Goal: Task Accomplishment & Management: Use online tool/utility

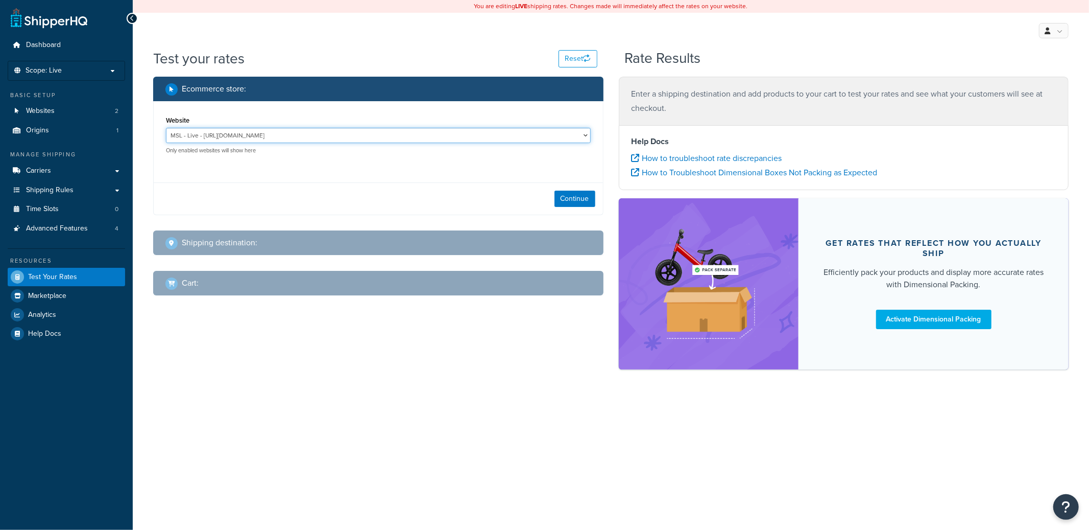
click at [333, 134] on select "MSL - Live - [URL][DOMAIN_NAME] MSL - Staging - [URL][DOMAIN_NAME]" at bounding box center [378, 135] width 425 height 15
click at [166, 128] on select "MSL - Live - [URL][DOMAIN_NAME] MSL - Staging - [URL][DOMAIN_NAME]" at bounding box center [378, 135] width 425 height 15
click at [575, 202] on button "Continue" at bounding box center [575, 198] width 41 height 16
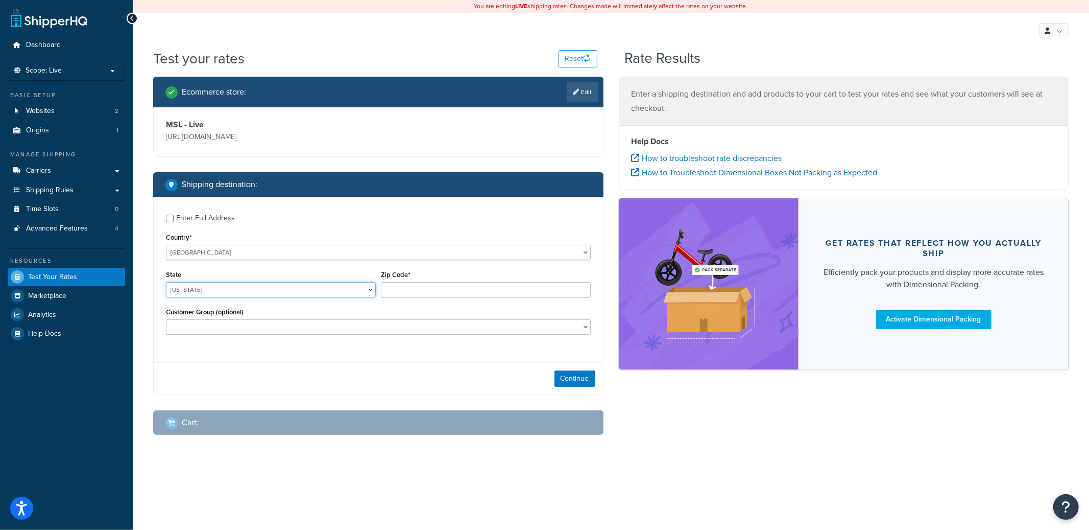
click at [194, 288] on select "[US_STATE] [US_STATE] [US_STATE] [US_STATE] [US_STATE] Armed Forces Americas Ar…" at bounding box center [271, 289] width 210 height 15
click at [166, 282] on select "[US_STATE] [US_STATE] [US_STATE] [US_STATE] [US_STATE] Armed Forces Americas Ar…" at bounding box center [271, 289] width 210 height 15
select select "TX"
type input "78759"
click at [569, 385] on button "Continue" at bounding box center [575, 378] width 41 height 16
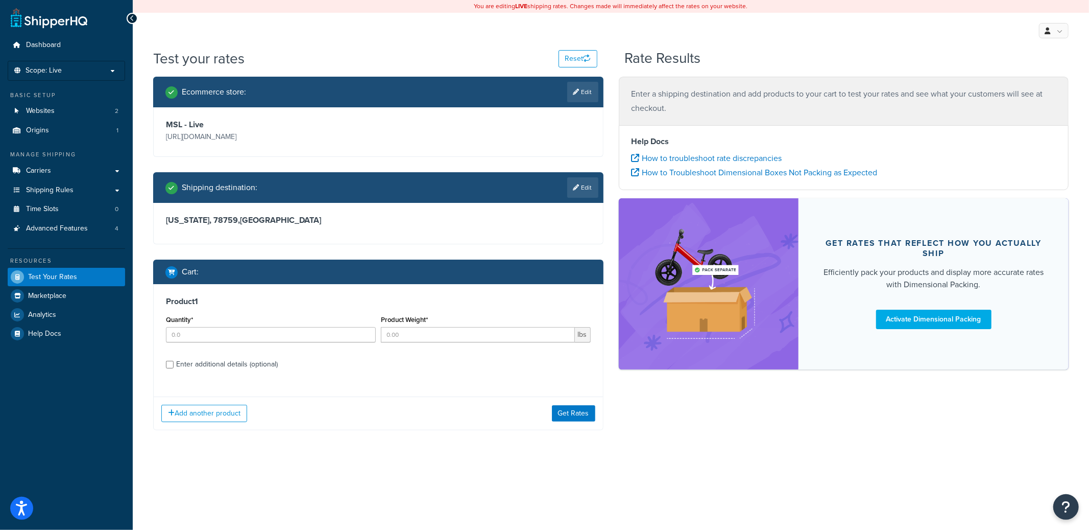
click at [196, 362] on div "Enter additional details (optional)" at bounding box center [227, 364] width 102 height 14
click at [174, 362] on input "Enter additional details (optional)" at bounding box center [170, 365] width 8 height 8
checkbox input "true"
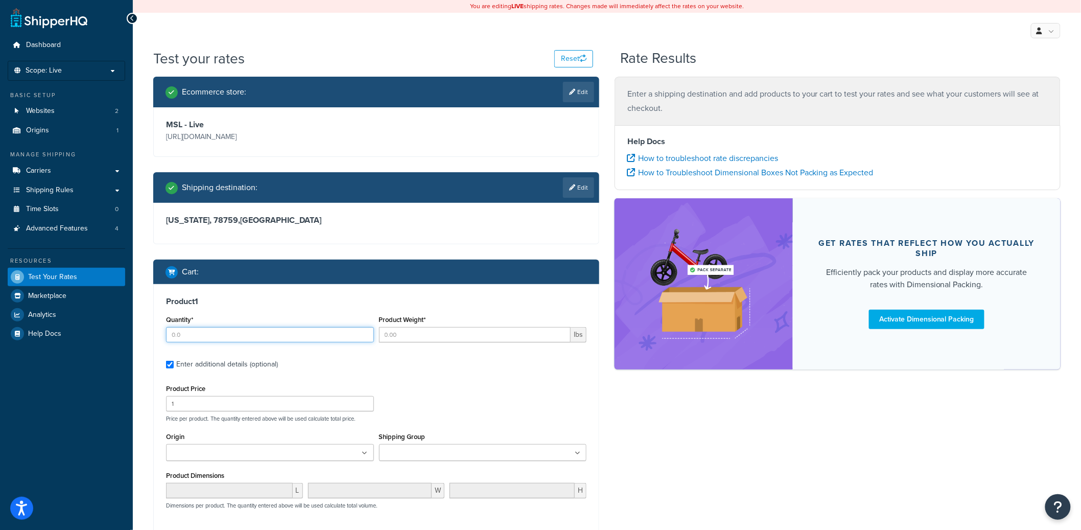
click at [211, 338] on input "Quantity*" at bounding box center [270, 334] width 208 height 15
type input "2"
type input "010"
click at [411, 451] on input "Shipping Group" at bounding box center [427, 452] width 90 height 11
type input "h"
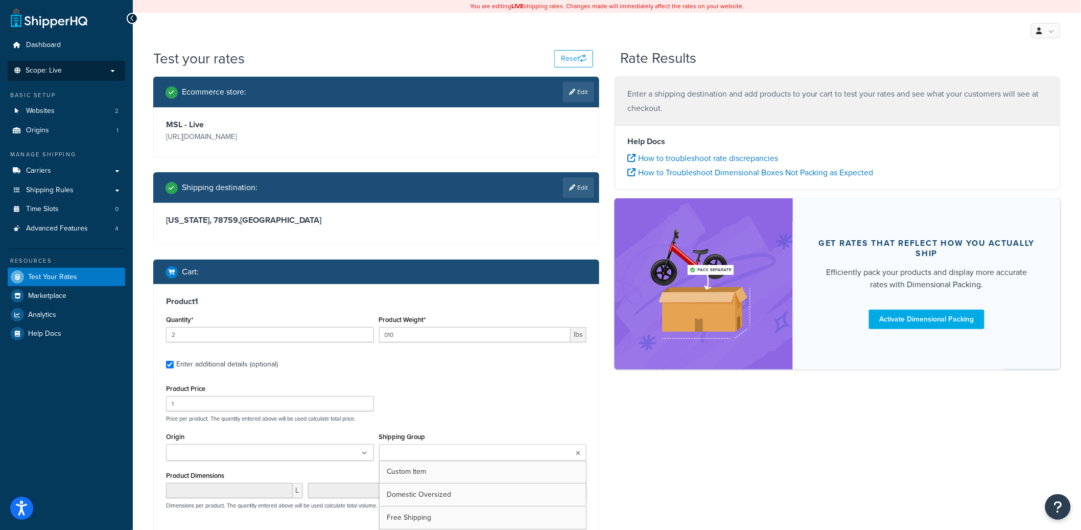
click at [100, 73] on p "Scope: Live" at bounding box center [66, 70] width 108 height 9
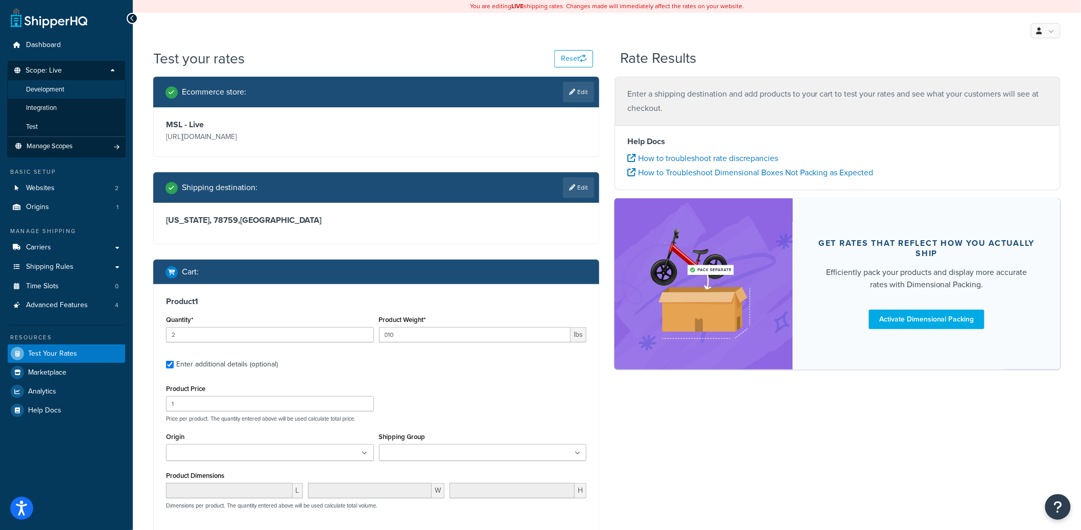
click at [83, 91] on li "Development" at bounding box center [66, 89] width 118 height 19
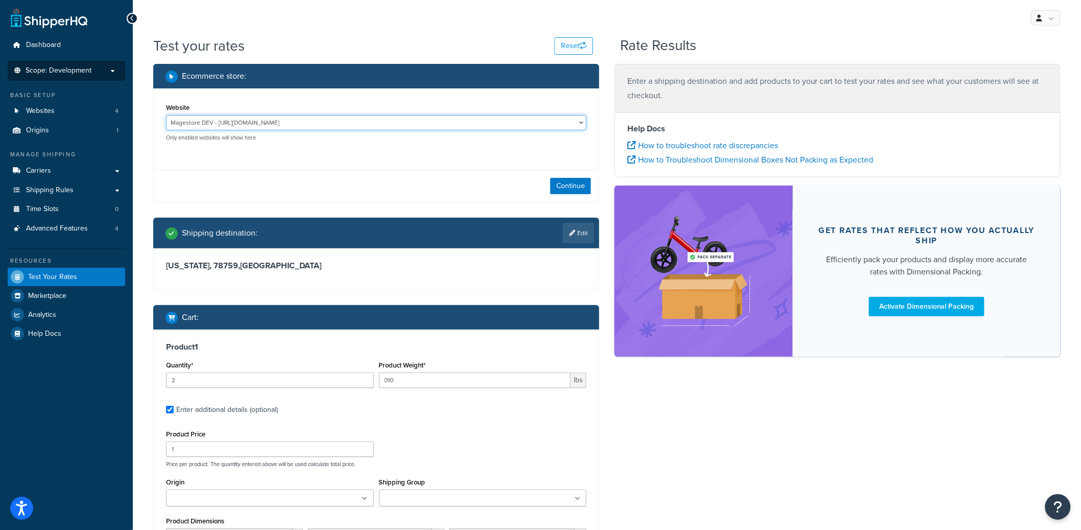
click at [296, 118] on select "Magestore DEV - https://p1054.dev.magestore.com/ MSL - Staging - https://mcstag…" at bounding box center [376, 122] width 420 height 15
select select "bb837055a2efe4766d9f26570ab435fa"
click at [166, 115] on select "Magestore DEV - https://p1054.dev.magestore.com/ MSL - Staging - https://mcstag…" at bounding box center [376, 122] width 420 height 15
click at [566, 184] on button "Continue" at bounding box center [570, 186] width 41 height 16
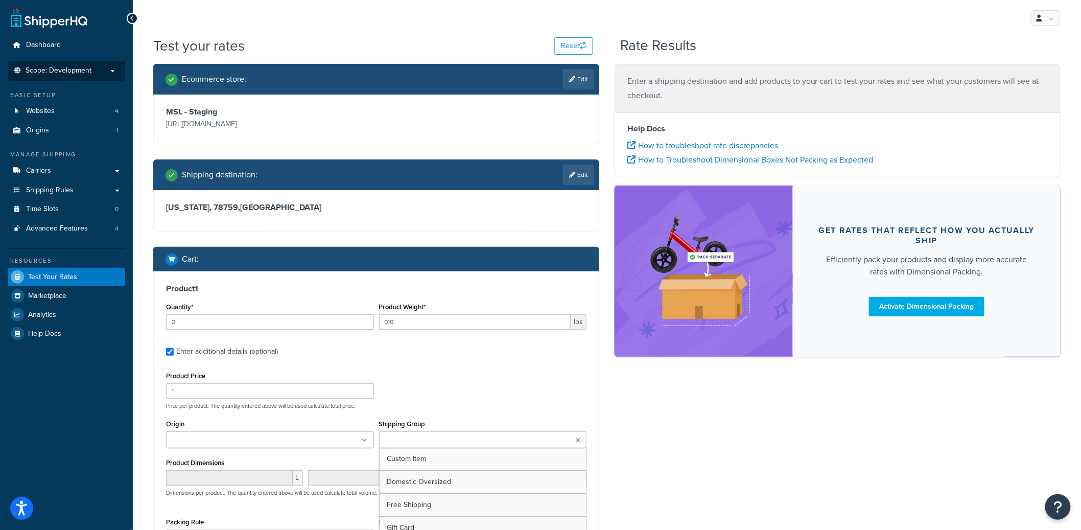
click at [434, 437] on input "Shipping Group" at bounding box center [427, 440] width 90 height 11
type input "h"
click at [89, 187] on link "Shipping Rules" at bounding box center [66, 190] width 117 height 19
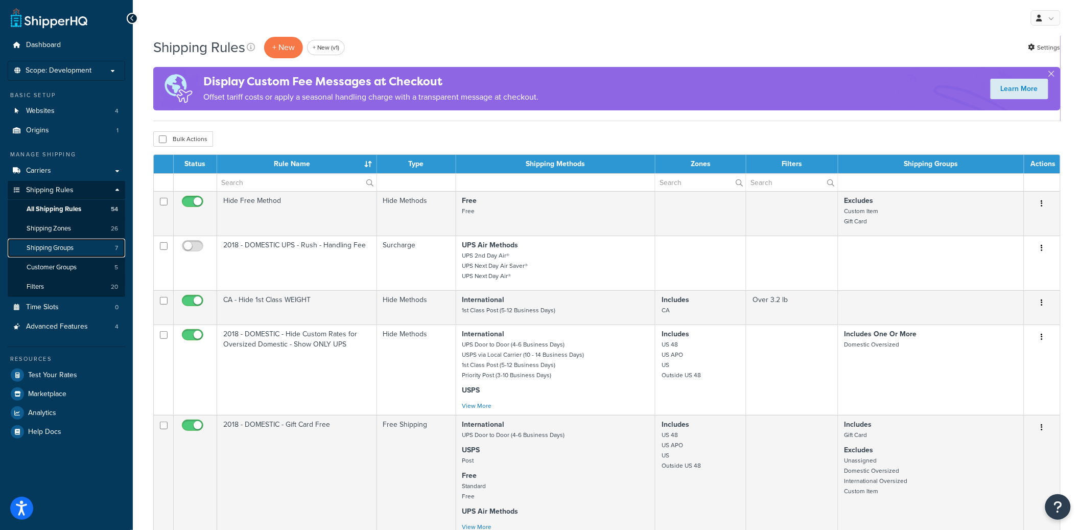
click at [81, 249] on link "Shipping Groups 7" at bounding box center [66, 247] width 117 height 19
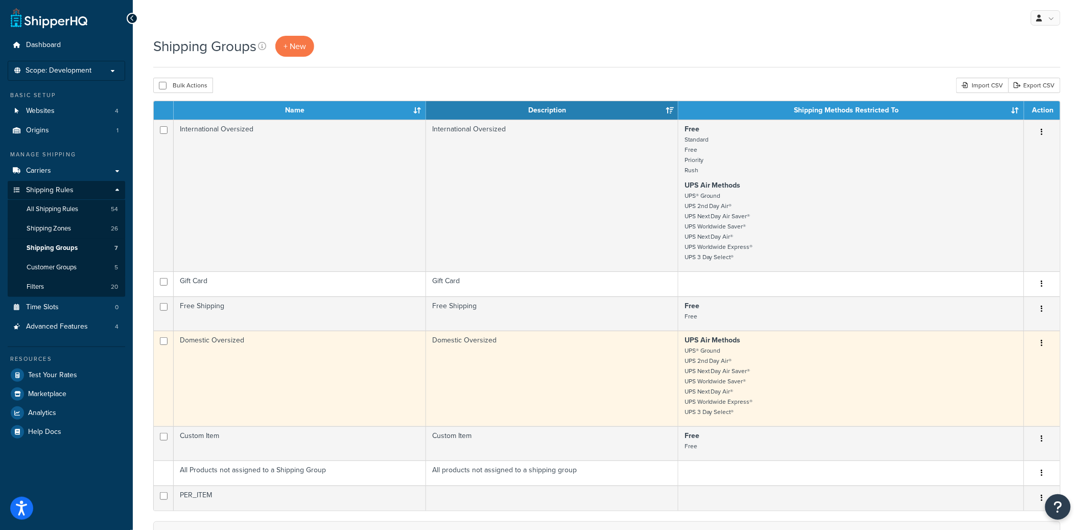
click at [322, 351] on td "Domestic Oversized" at bounding box center [300, 377] width 252 height 95
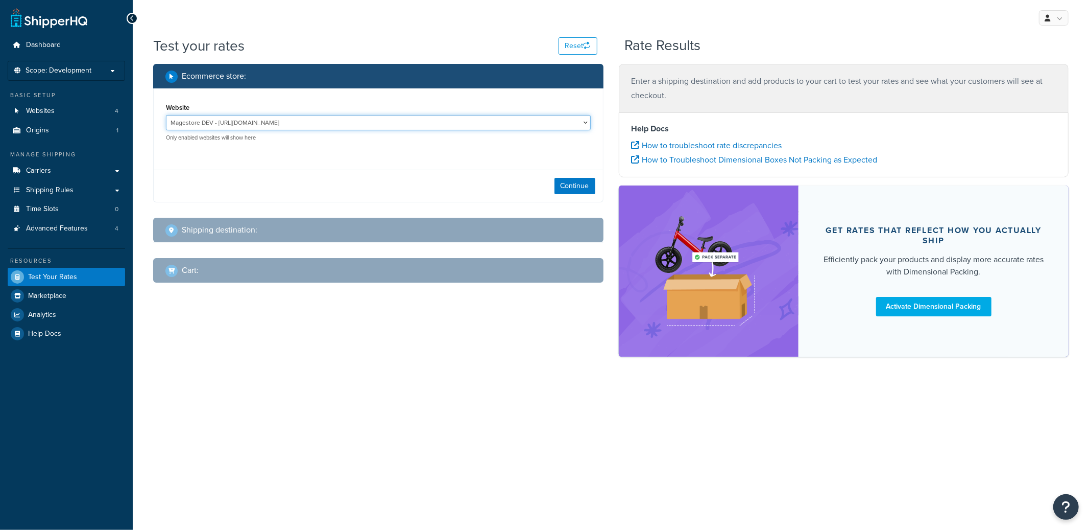
click at [274, 123] on select "Magestore DEV - [URL][DOMAIN_NAME] MSL - Staging - [URL][DOMAIN_NAME]" at bounding box center [378, 122] width 425 height 15
select select "bb837055a2efe4766d9f26570ab435fa"
click at [166, 115] on select "Magestore DEV - [URL][DOMAIN_NAME] MSL - Staging - [URL][DOMAIN_NAME]" at bounding box center [378, 122] width 425 height 15
click at [557, 176] on div "Continue" at bounding box center [378, 186] width 449 height 32
click at [560, 178] on button "Continue" at bounding box center [575, 186] width 41 height 16
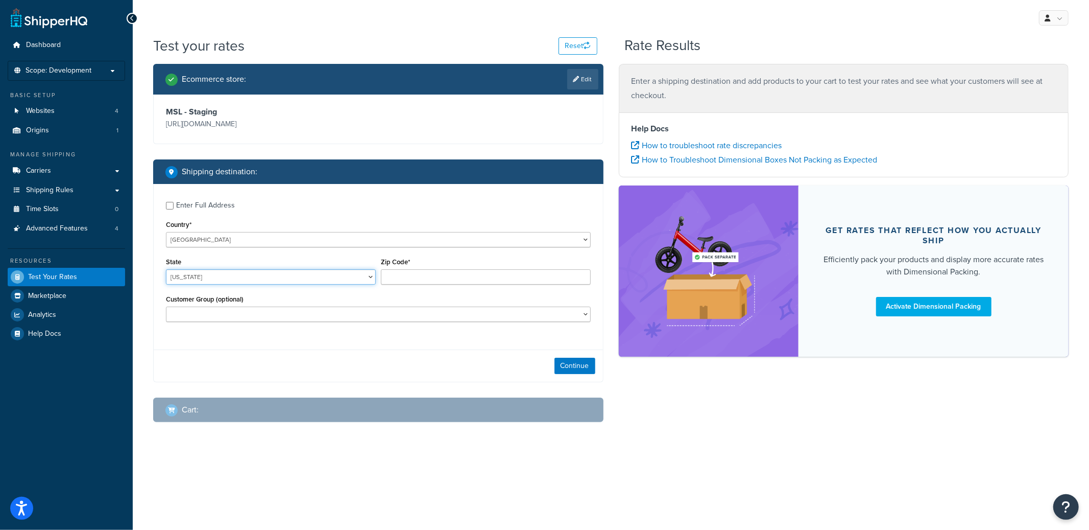
click at [233, 283] on select "Alabama Alaska American Samoa Arizona Arkansas Armed Forces Americas Armed Forc…" at bounding box center [271, 276] width 210 height 15
click at [166, 270] on select "Alabama Alaska American Samoa Arizona Arkansas Armed Forces Americas Armed Forc…" at bounding box center [271, 276] width 210 height 15
select select "TX"
type input "78759"
click at [555, 364] on div "Continue" at bounding box center [378, 365] width 449 height 32
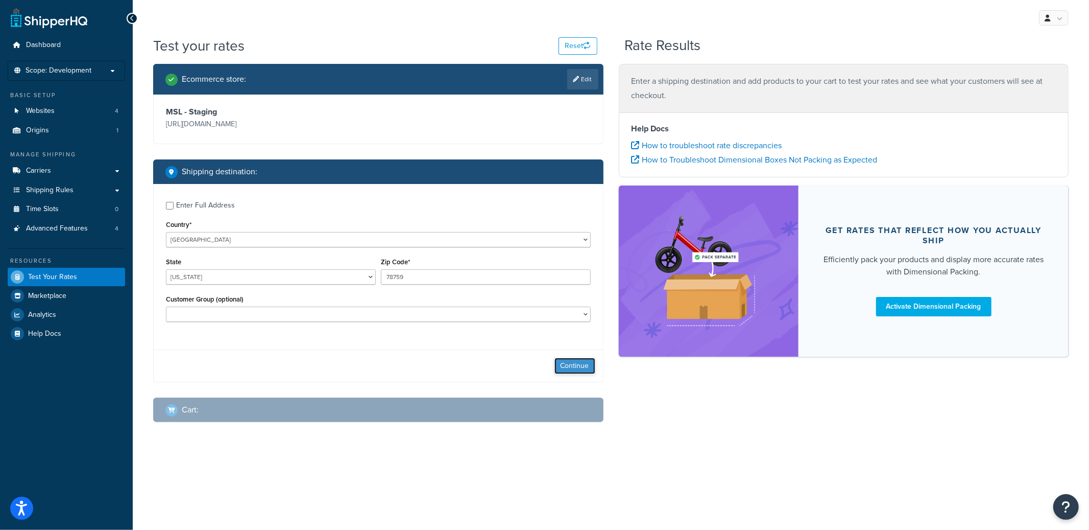
click at [559, 364] on button "Continue" at bounding box center [575, 365] width 41 height 16
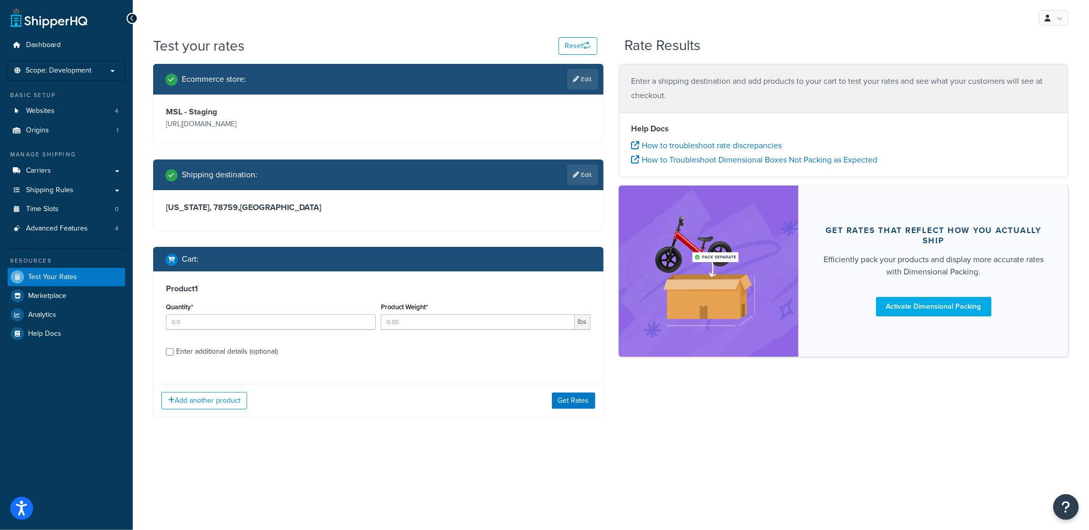
click at [240, 347] on div "Enter additional details (optional)" at bounding box center [227, 351] width 102 height 14
click at [174, 348] on input "Enter additional details (optional)" at bounding box center [170, 352] width 8 height 8
checkbox input "true"
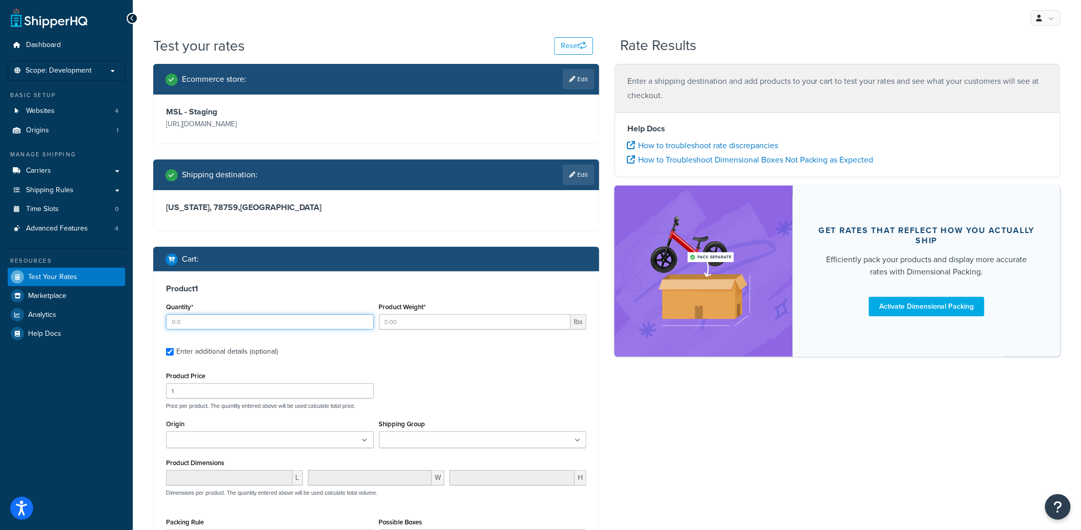
click at [247, 325] on input "Quantity*" at bounding box center [270, 321] width 208 height 15
type input "3"
type input "10"
click at [414, 440] on input "Shipping Group" at bounding box center [427, 440] width 90 height 11
type input "over"
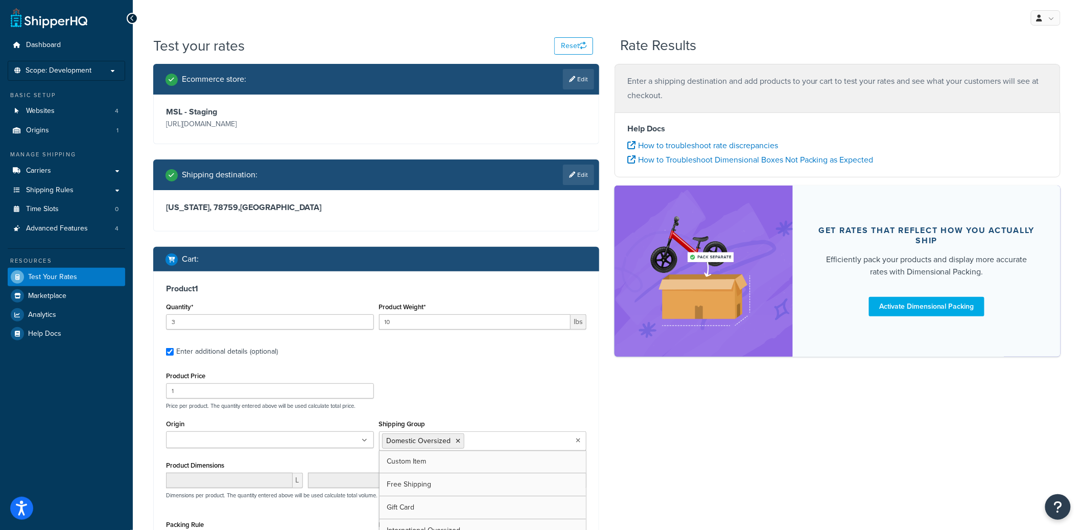
click at [456, 404] on p "Price per product. The quantity entered above will be used calculate total pric…" at bounding box center [375, 405] width 425 height 7
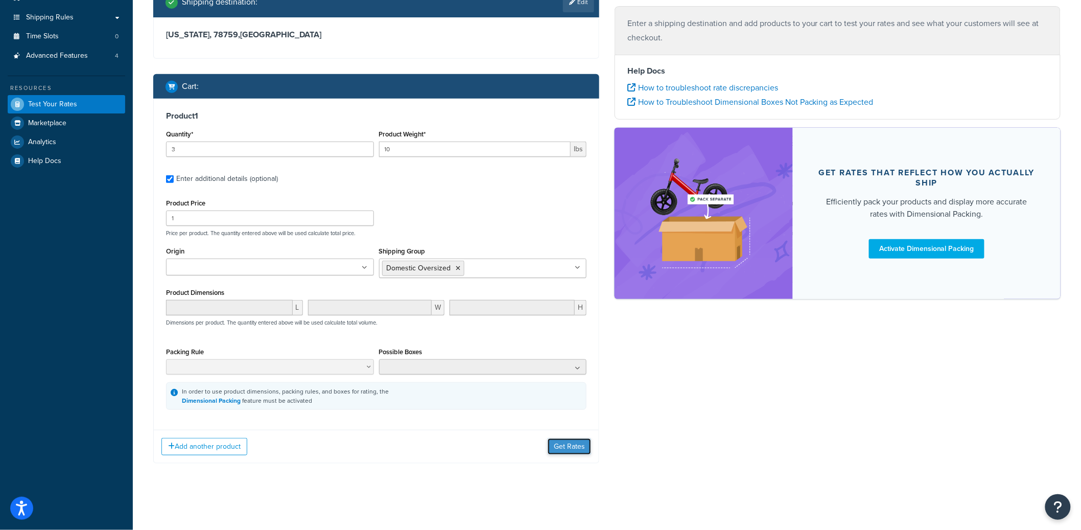
click at [561, 446] on button "Get Rates" at bounding box center [568, 446] width 43 height 16
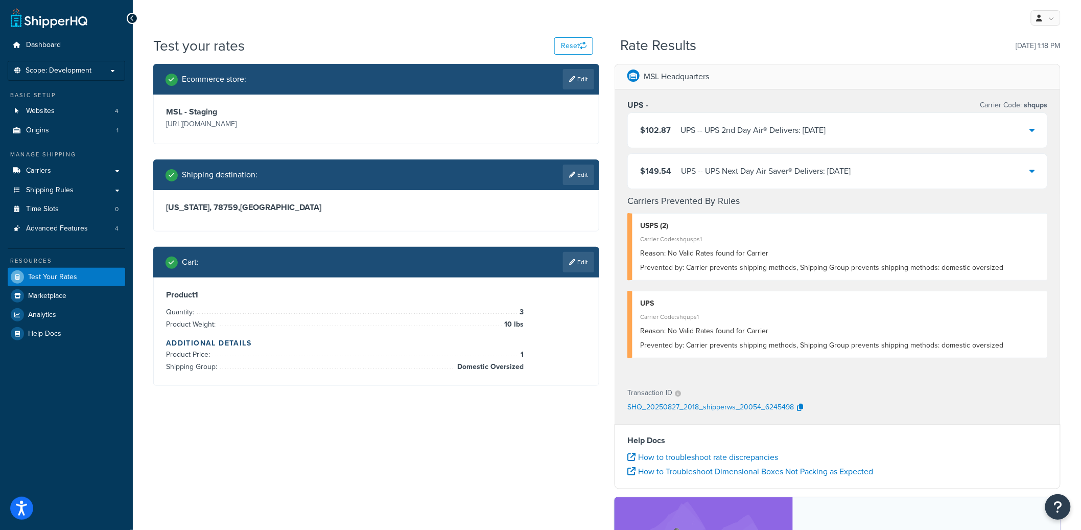
click at [575, 274] on div "Cart : Edit" at bounding box center [376, 262] width 446 height 31
click at [577, 272] on link "Edit" at bounding box center [578, 262] width 31 height 20
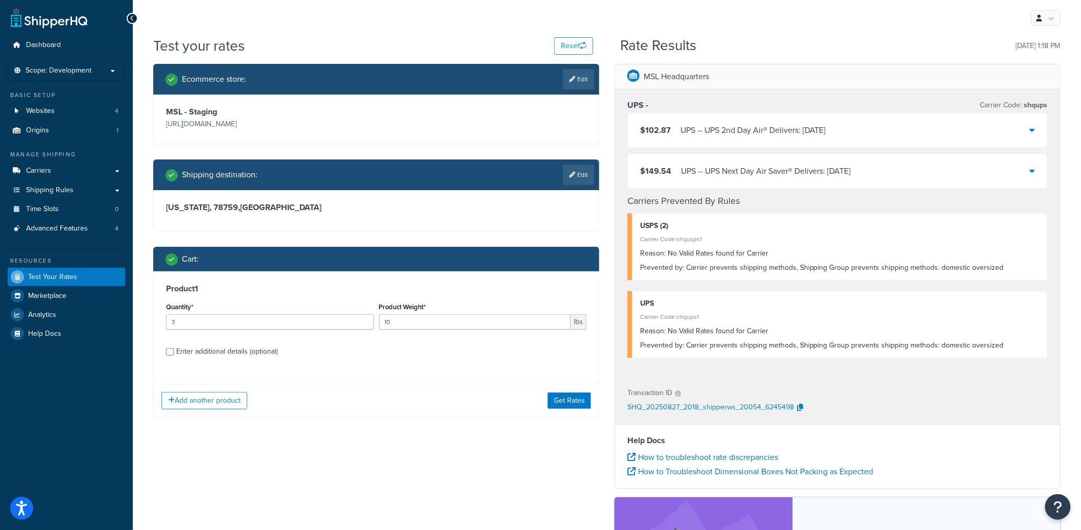
click at [218, 359] on div "Product 1 Quantity* 3 Product Weight* 10 lbs Enter additional details (optional)" at bounding box center [376, 323] width 445 height 105
click at [224, 356] on div "Enter additional details (optional)" at bounding box center [227, 351] width 102 height 14
click at [174, 355] on input "Enter additional details (optional)" at bounding box center [170, 352] width 8 height 8
checkbox input "true"
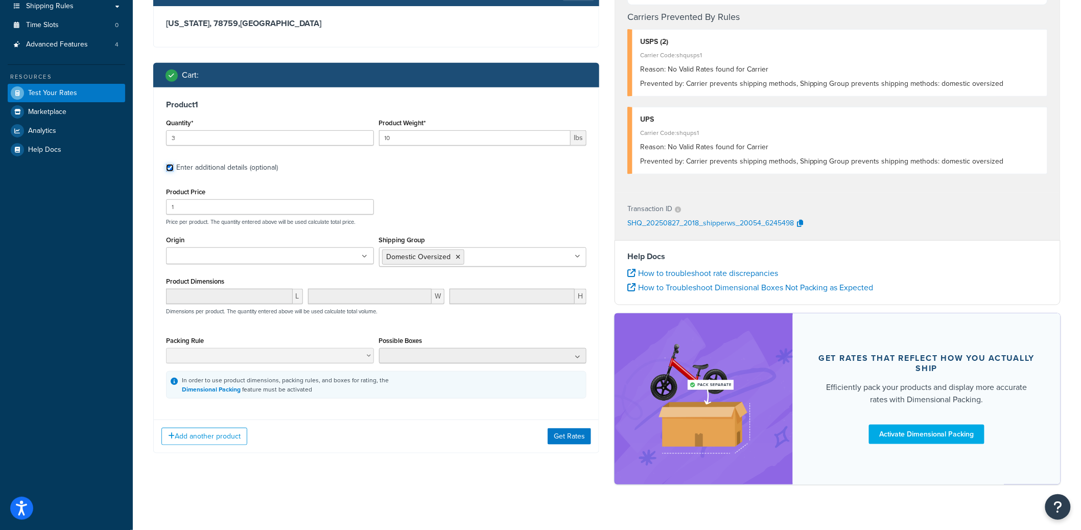
scroll to position [191, 0]
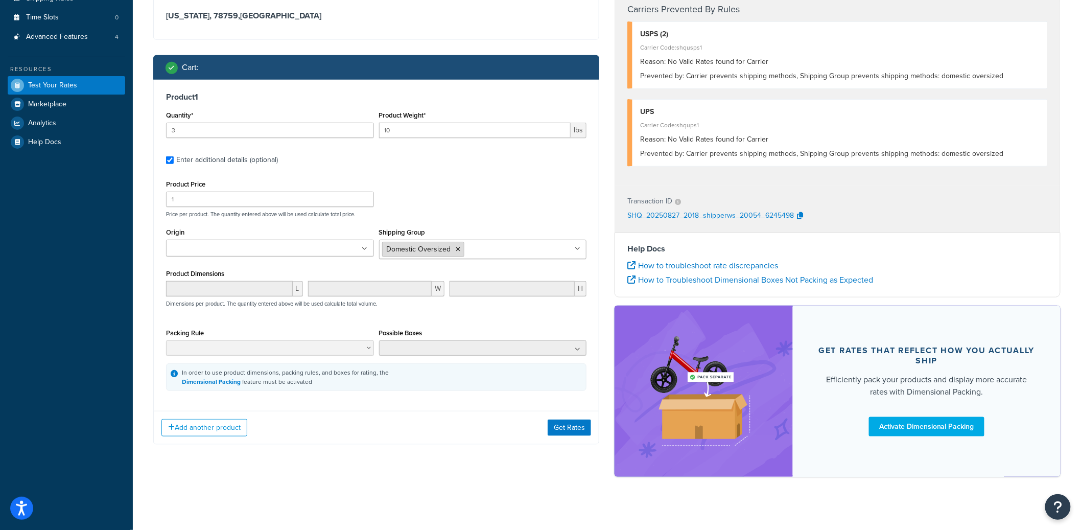
click at [459, 252] on icon at bounding box center [458, 249] width 5 height 6
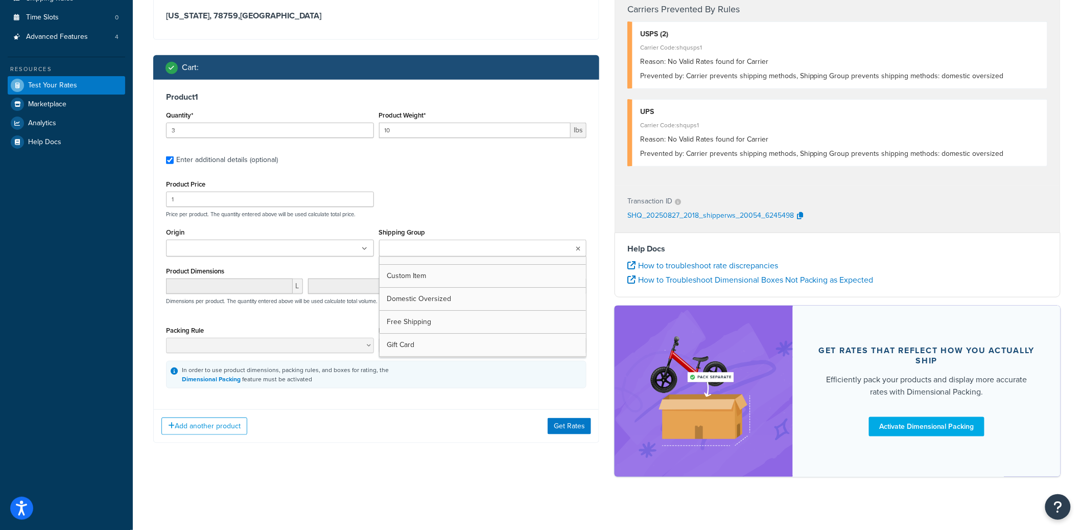
click at [447, 177] on div "Product Price 1 Price per product. The quantity entered above will be used calc…" at bounding box center [375, 197] width 425 height 40
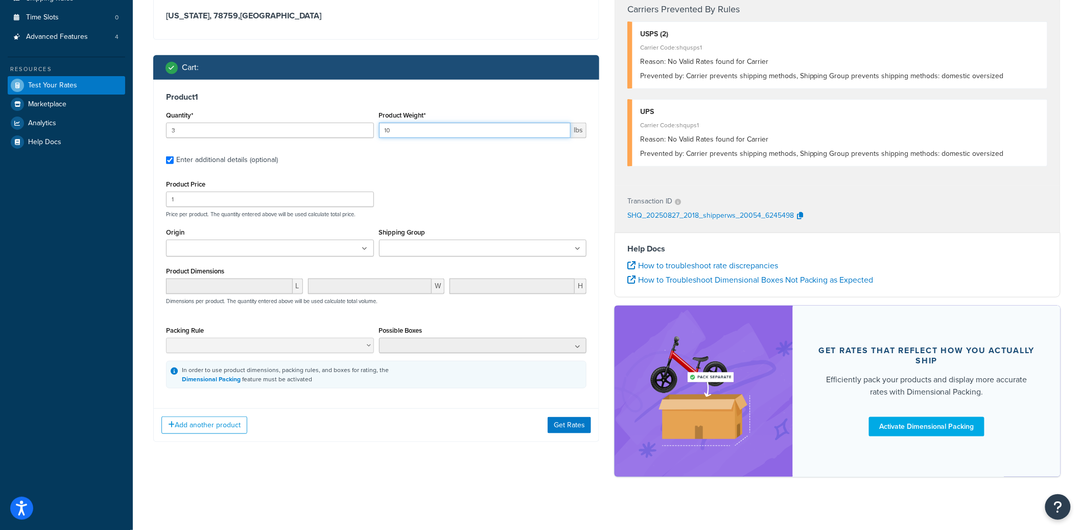
click at [413, 133] on input "10" at bounding box center [475, 130] width 192 height 15
type input "2"
click at [263, 195] on input "1" at bounding box center [270, 198] width 208 height 15
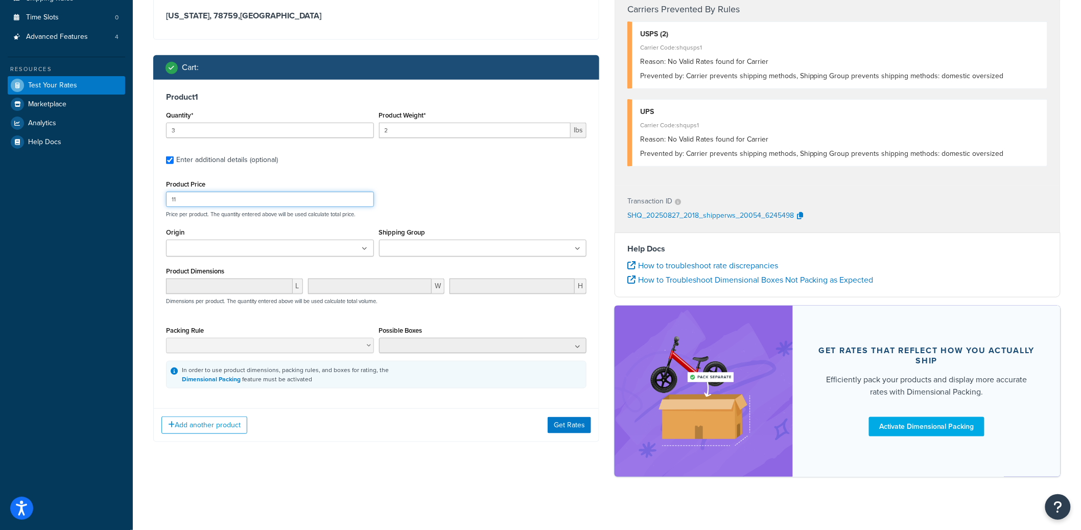
type input "1"
type input "100"
click at [577, 428] on button "Get Rates" at bounding box center [568, 425] width 43 height 16
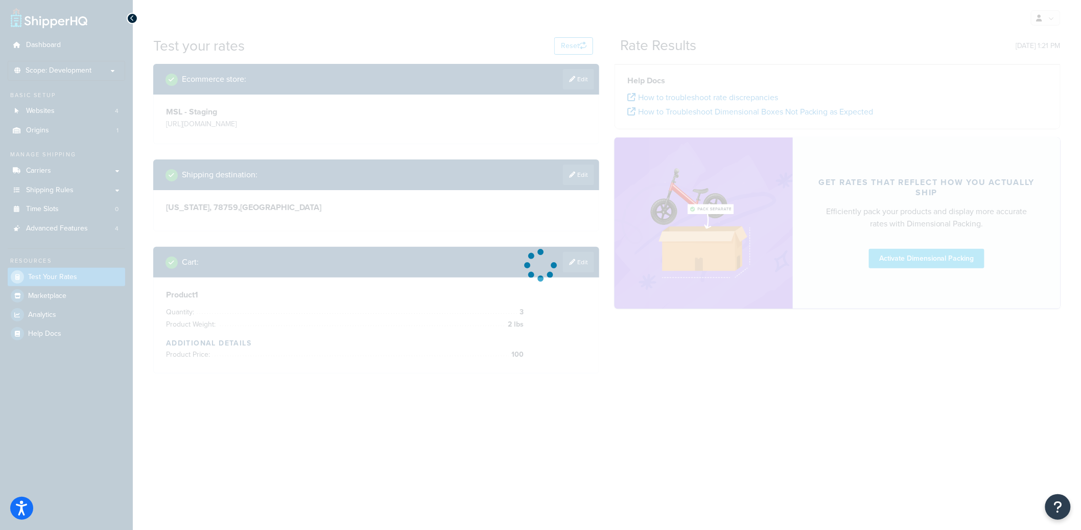
scroll to position [0, 0]
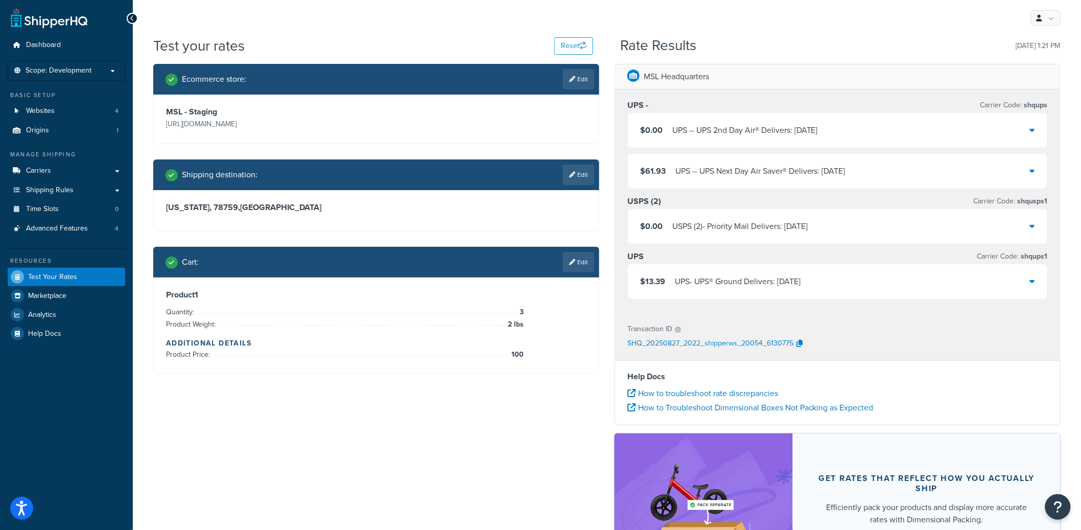
click at [824, 280] on div "$13.39 UPS - UPS® Ground Delivers: 9/4/2025" at bounding box center [837, 281] width 419 height 35
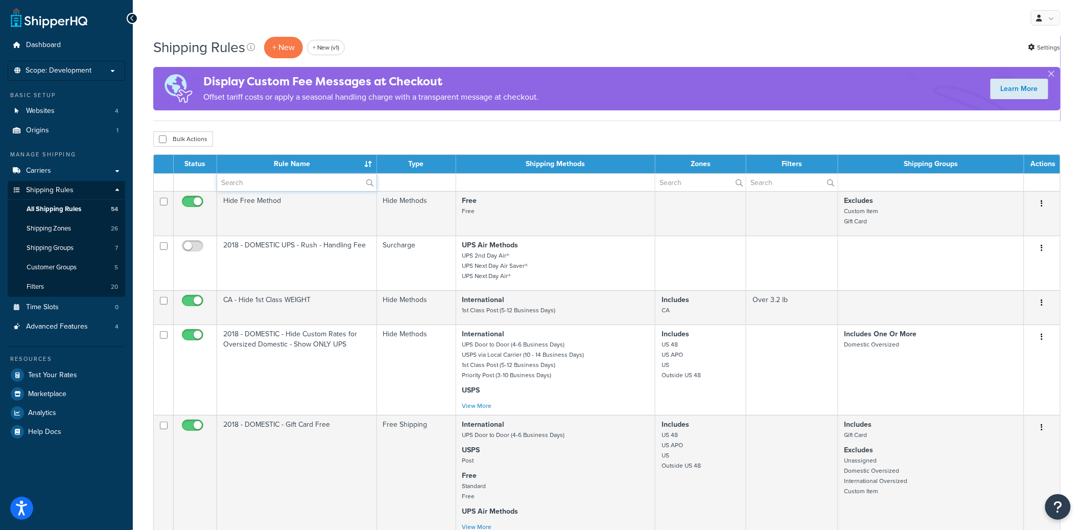
click at [287, 180] on input "text" at bounding box center [296, 182] width 159 height 17
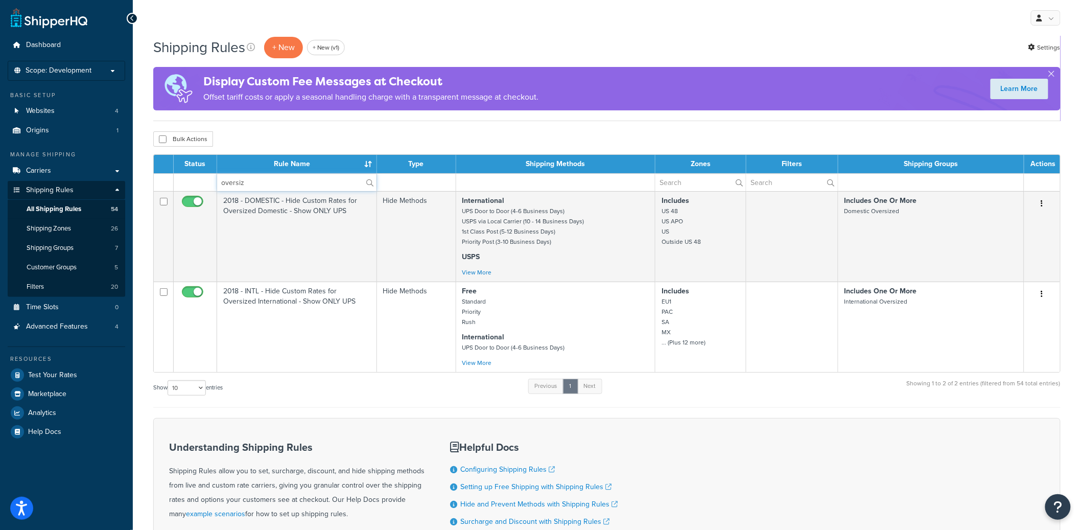
type input "oversiz"
click at [273, 187] on input "oversiz" at bounding box center [296, 182] width 159 height 17
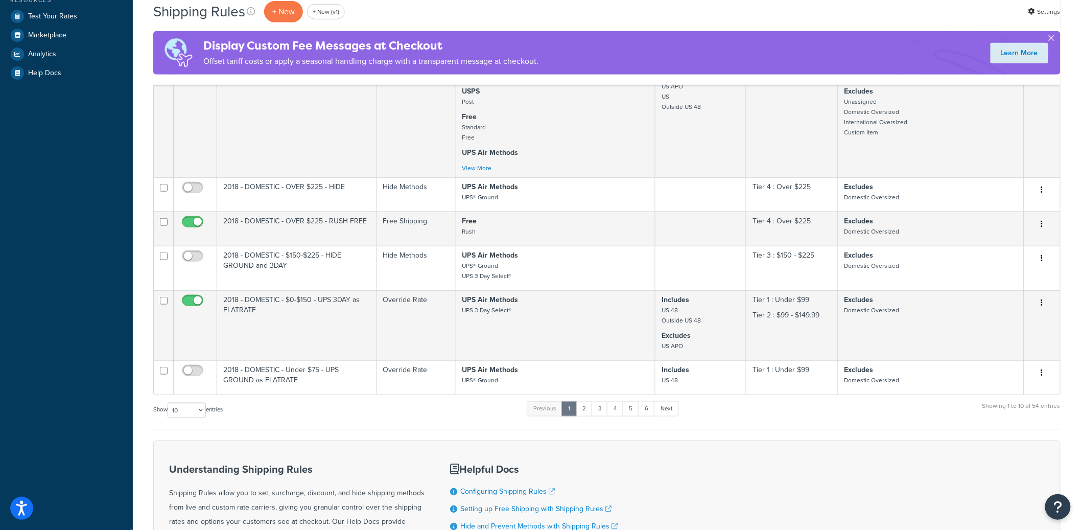
scroll to position [517, 0]
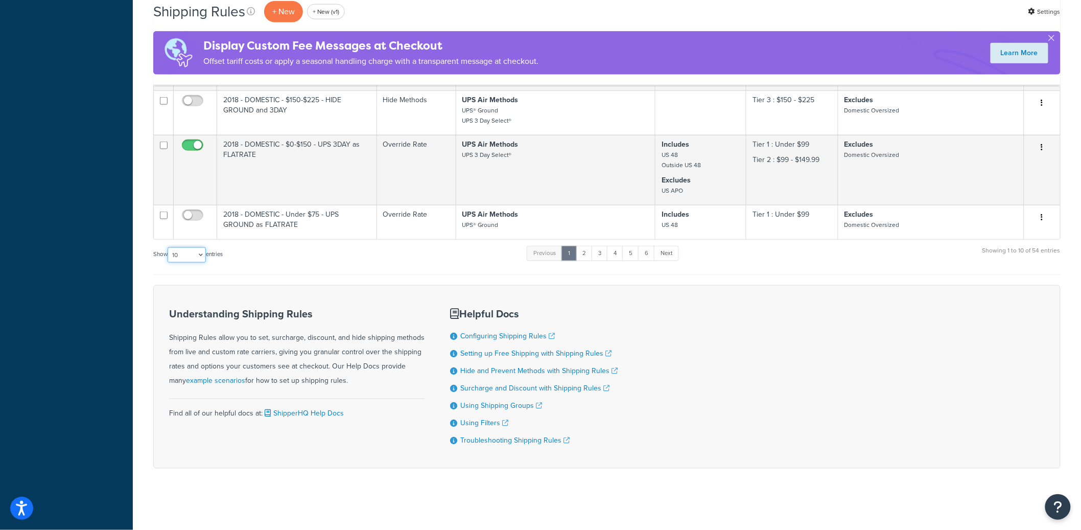
click at [174, 247] on select "10 15 25 50 100 1000" at bounding box center [186, 254] width 38 height 15
click at [169, 247] on select "10 15 25 50 100 1000" at bounding box center [186, 254] width 38 height 15
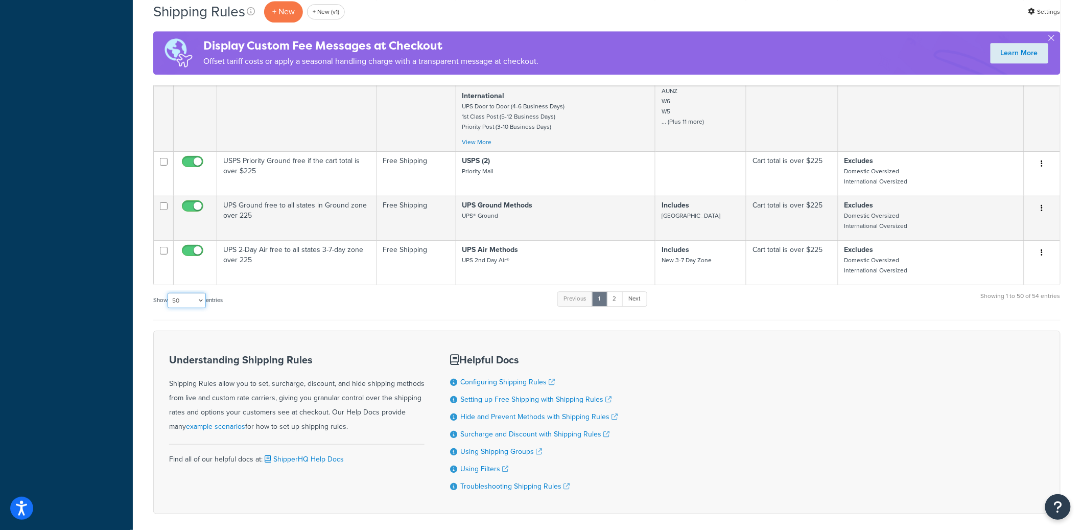
scroll to position [2821, 0]
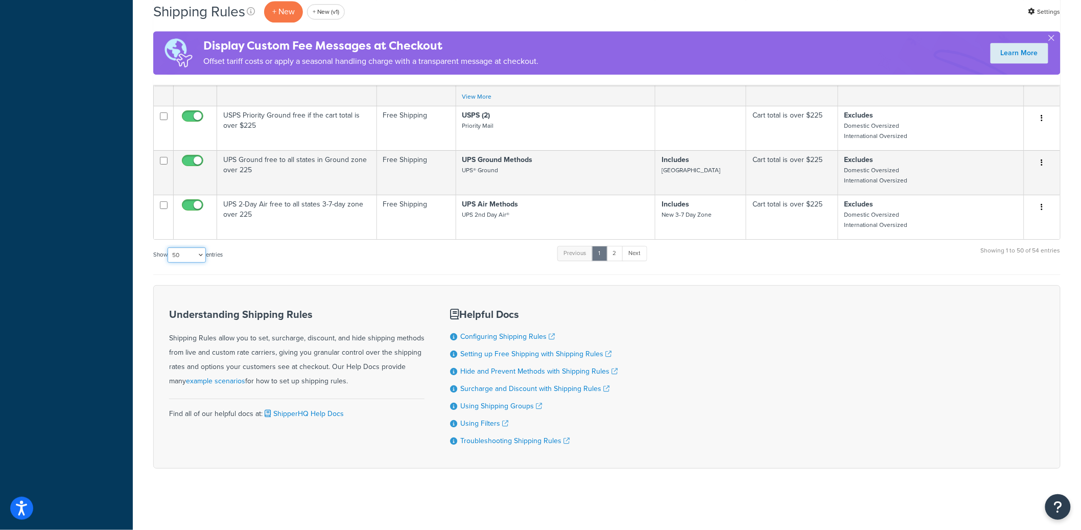
click at [193, 251] on select "10 15 25 50 100 1000" at bounding box center [186, 254] width 38 height 15
select select "100"
click at [169, 247] on select "10 15 25 50 100 1000" at bounding box center [186, 254] width 38 height 15
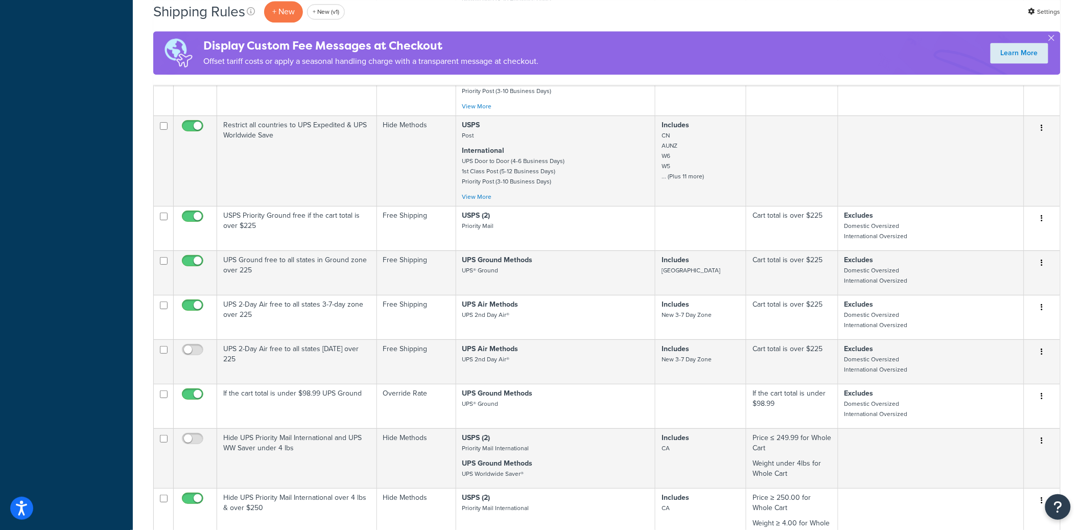
scroll to position [2653, 0]
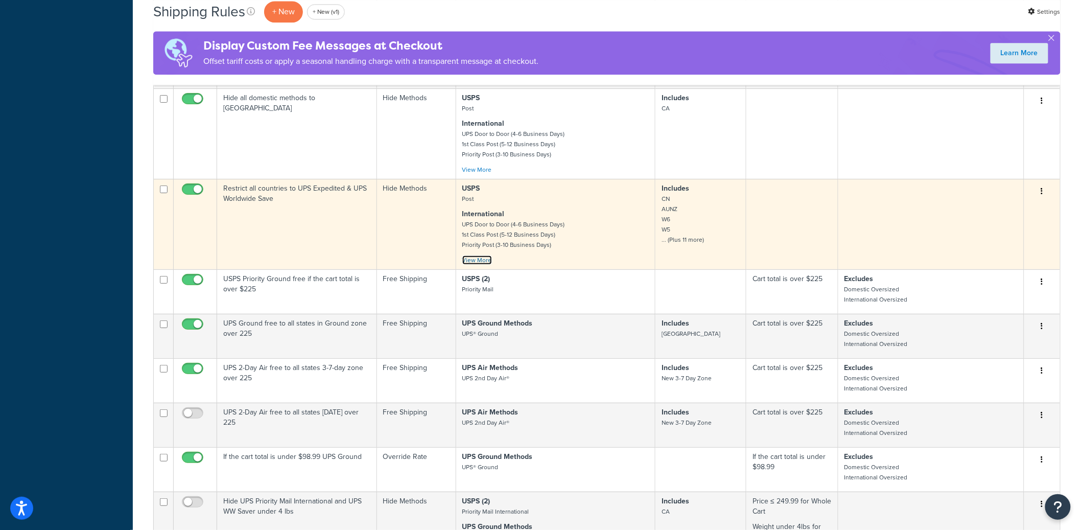
click at [486, 262] on link "View More" at bounding box center [477, 259] width 30 height 9
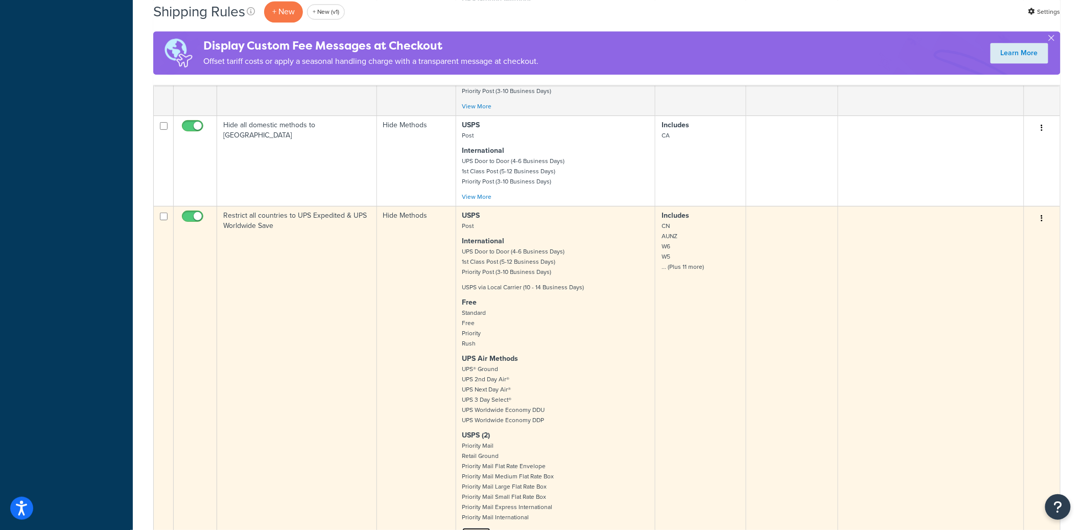
scroll to position [2584, 0]
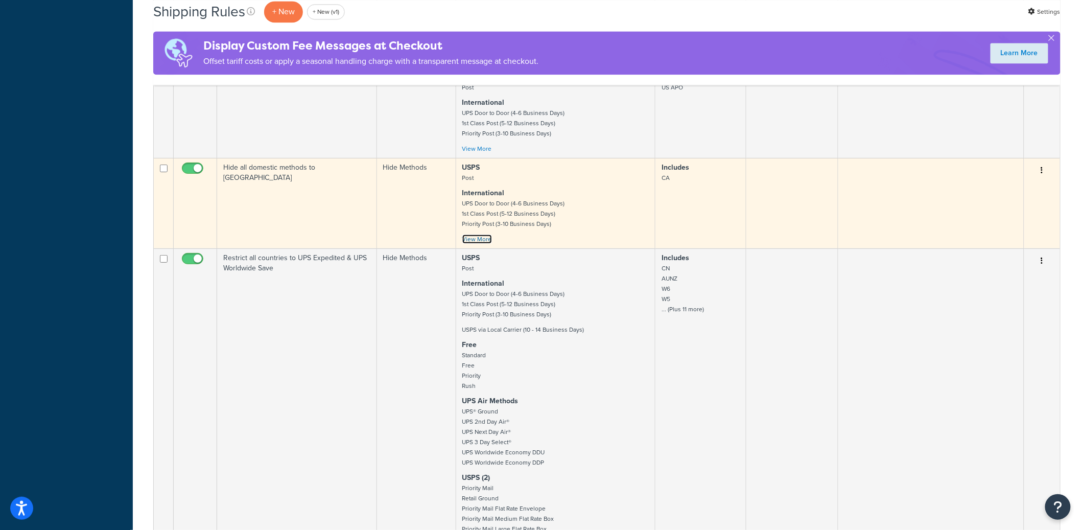
click at [480, 237] on link "View More" at bounding box center [477, 238] width 30 height 9
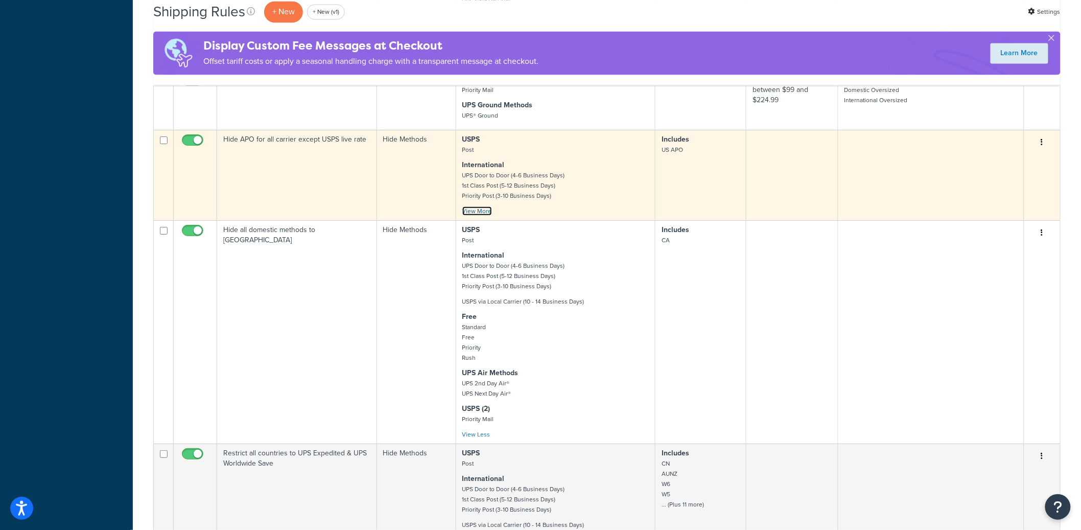
click at [477, 214] on link "View More" at bounding box center [477, 210] width 30 height 9
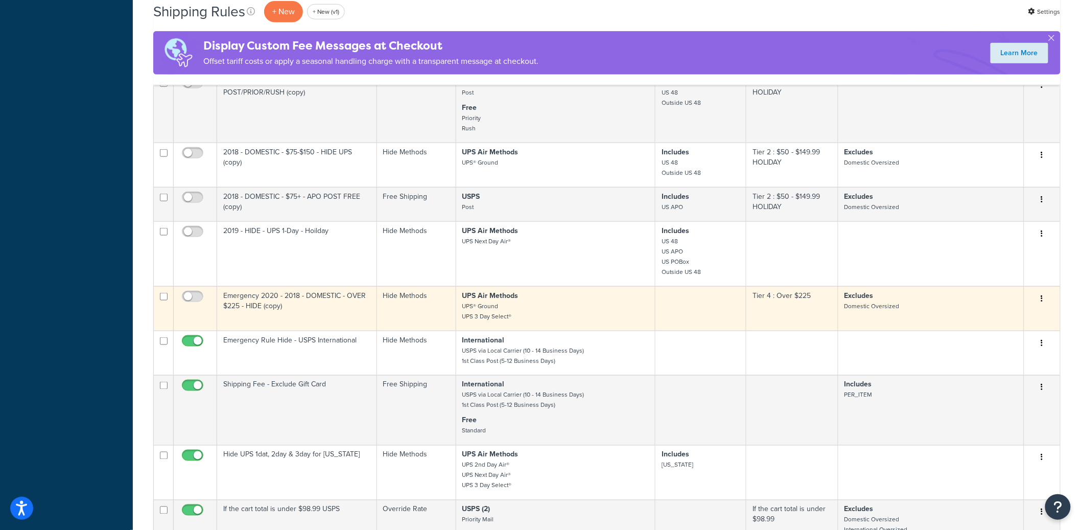
scroll to position [2046, 0]
drag, startPoint x: 501, startPoint y: 306, endPoint x: 464, endPoint y: 310, distance: 37.4
click at [464, 310] on p "UPS Air Methods UPS® Ground UPS 3 Day Select®" at bounding box center [555, 308] width 187 height 31
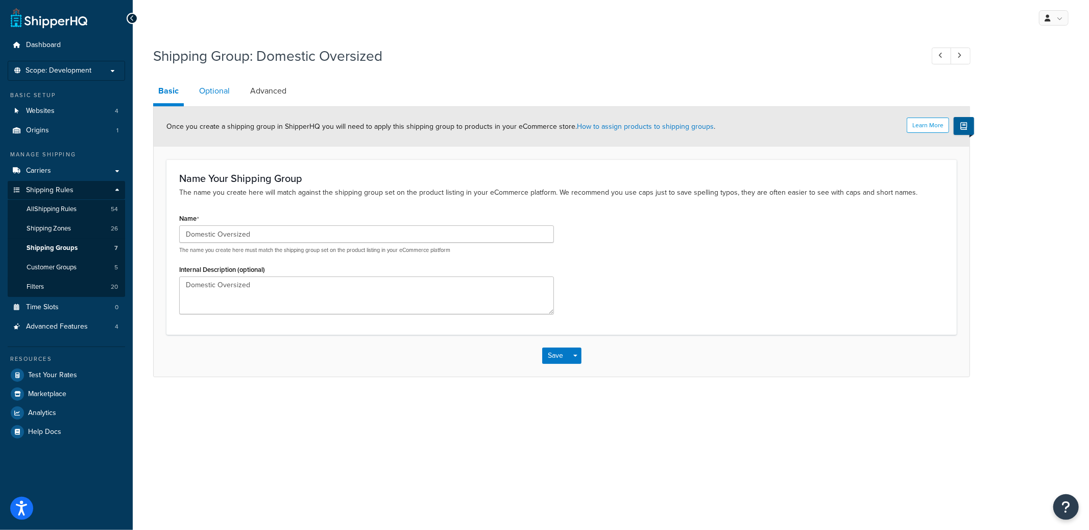
click at [219, 88] on link "Optional" at bounding box center [214, 91] width 41 height 25
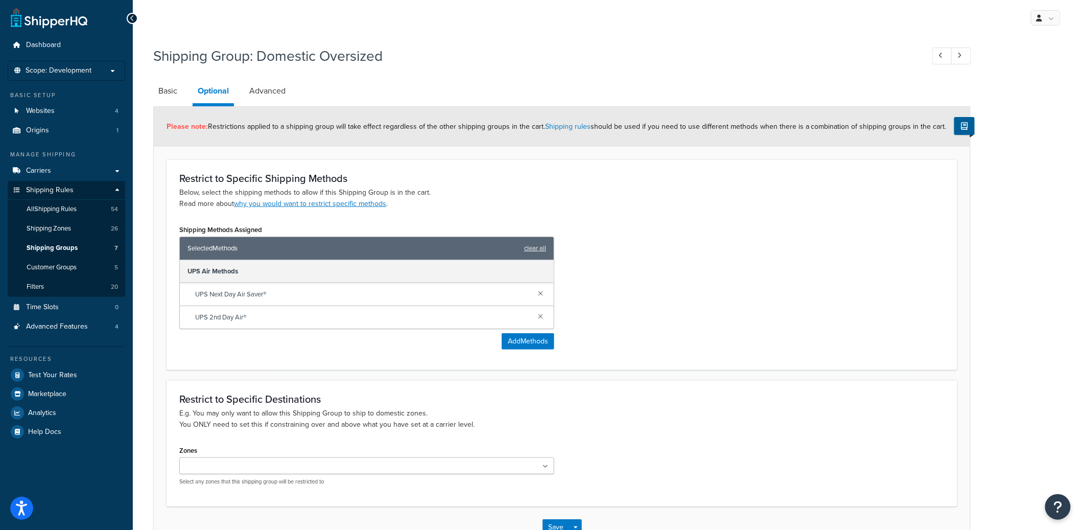
scroll to position [15, 0]
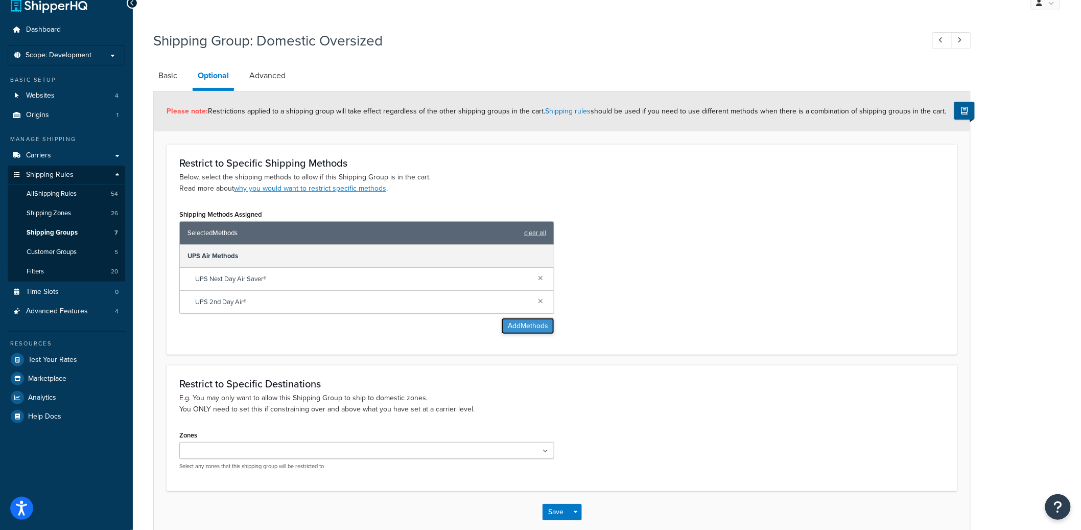
click at [517, 328] on button "Add Methods" at bounding box center [527, 326] width 53 height 16
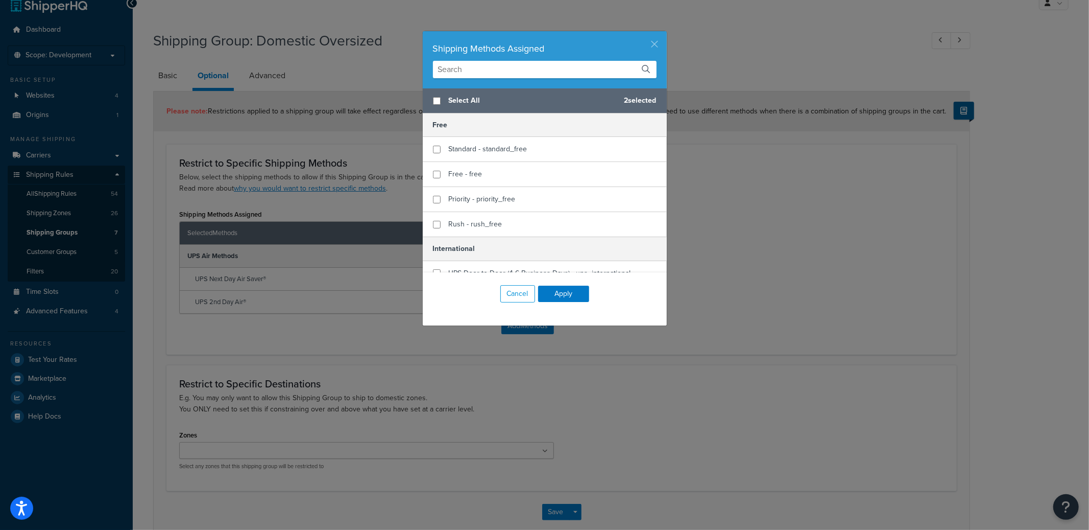
click at [664, 34] on button "button" at bounding box center [665, 32] width 3 height 3
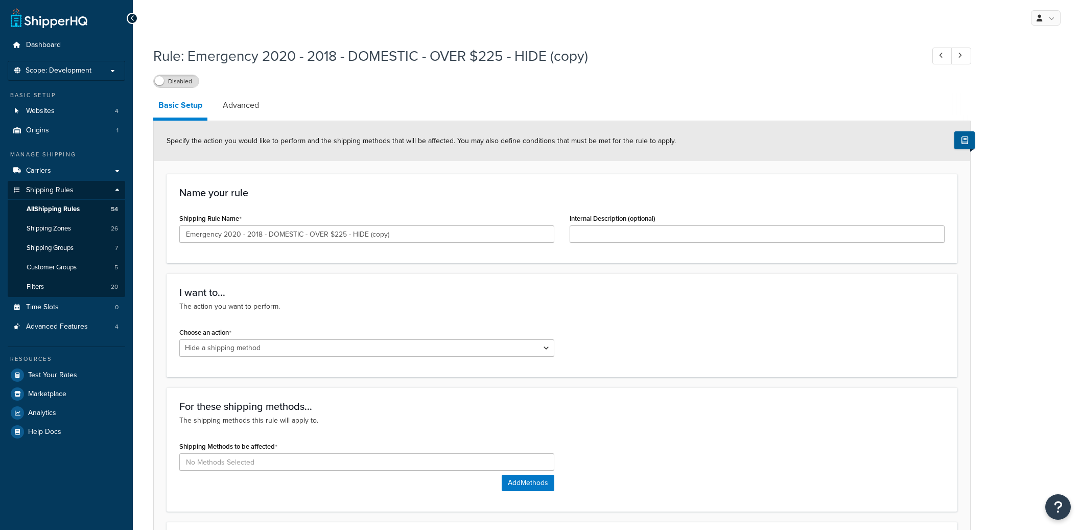
select select "HIDE"
click at [65, 206] on span "All Shipping Rules" at bounding box center [53, 209] width 53 height 9
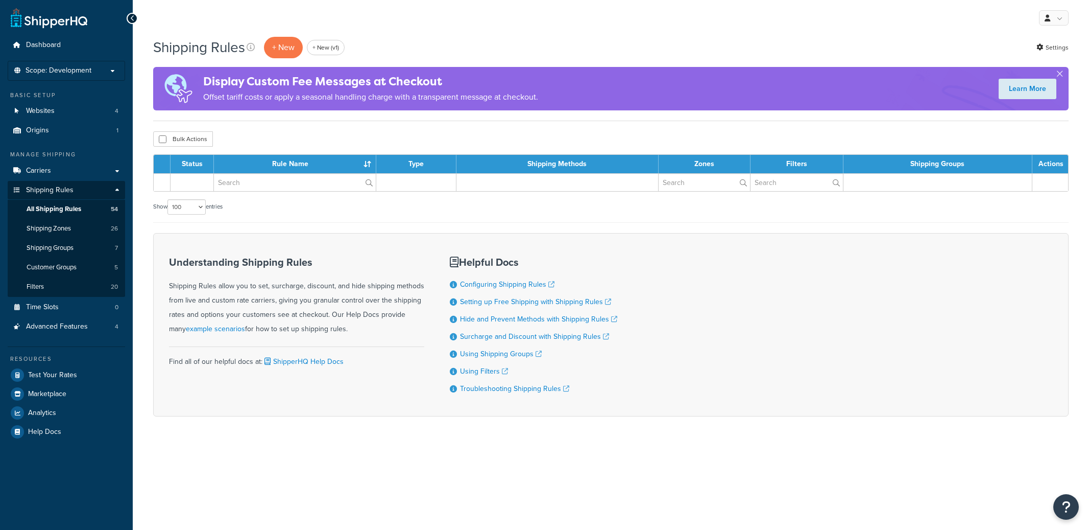
select select "100"
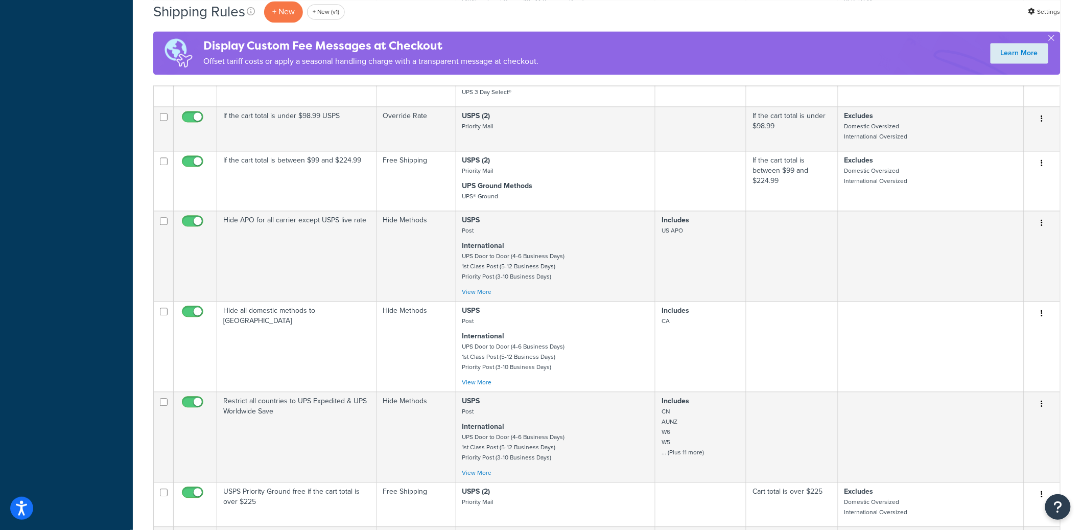
scroll to position [2426, 0]
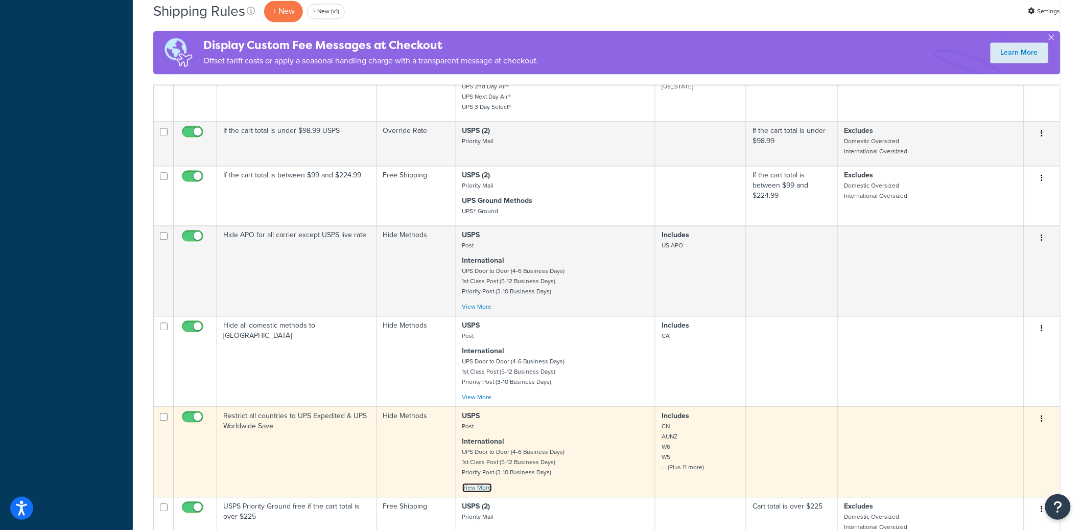
click at [483, 488] on link "View More" at bounding box center [477, 487] width 30 height 9
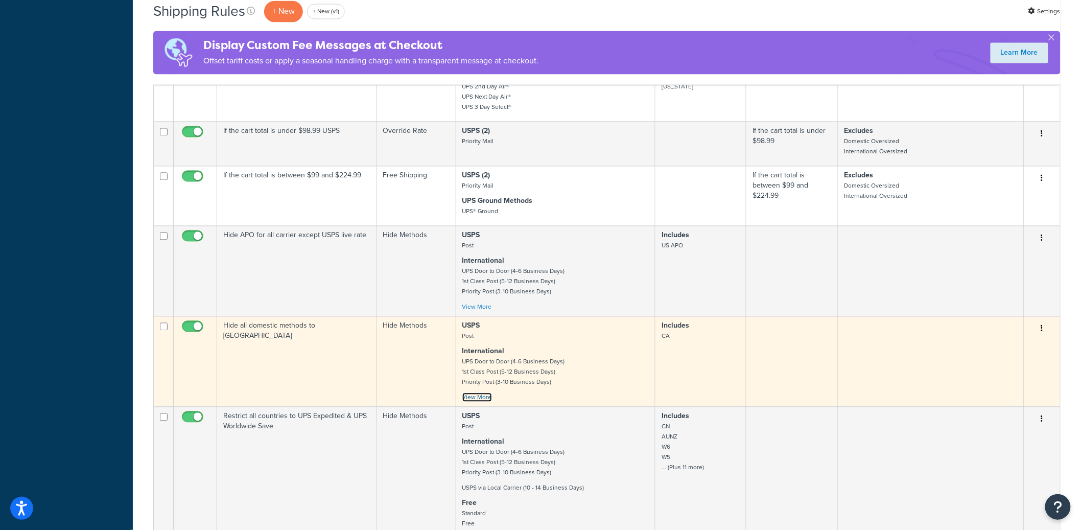
click at [486, 399] on link "View More" at bounding box center [477, 397] width 30 height 9
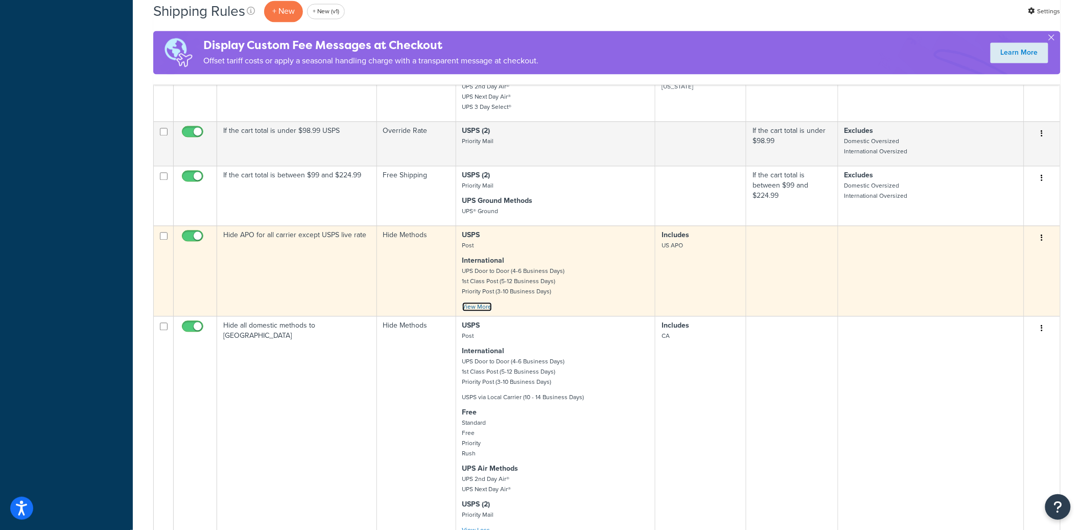
click at [488, 308] on link "View More" at bounding box center [477, 306] width 30 height 9
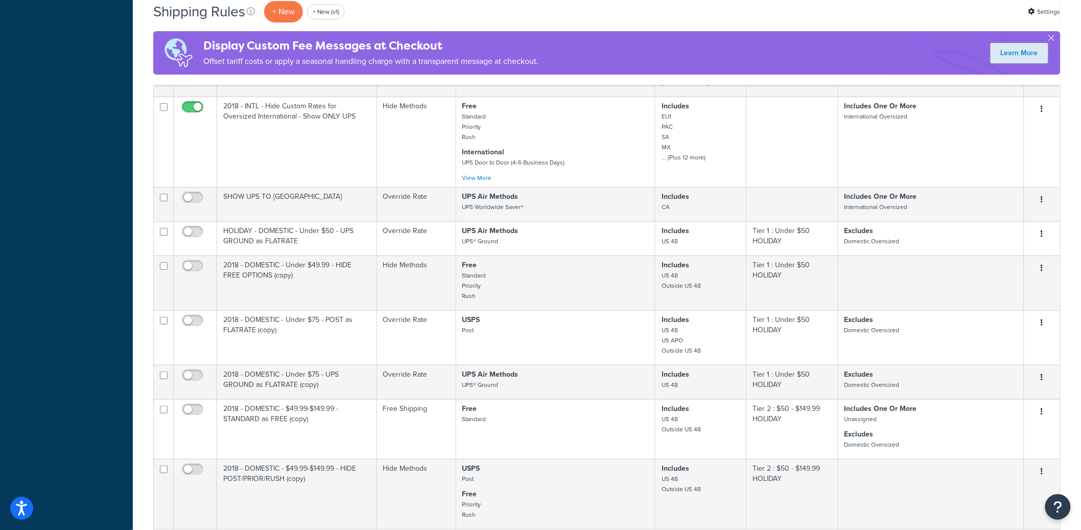
scroll to position [1548, 0]
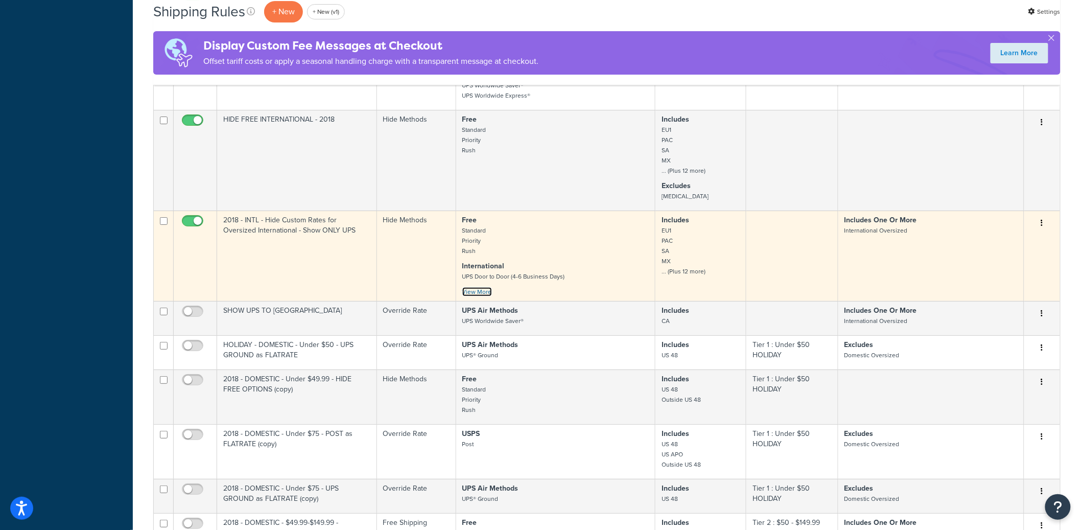
click at [482, 293] on link "View More" at bounding box center [477, 291] width 30 height 9
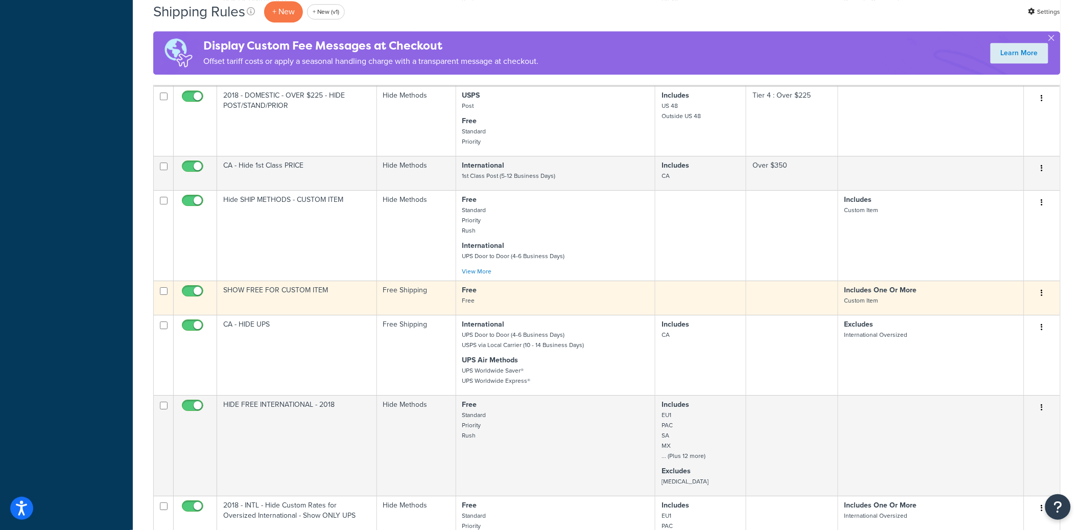
scroll to position [1214, 0]
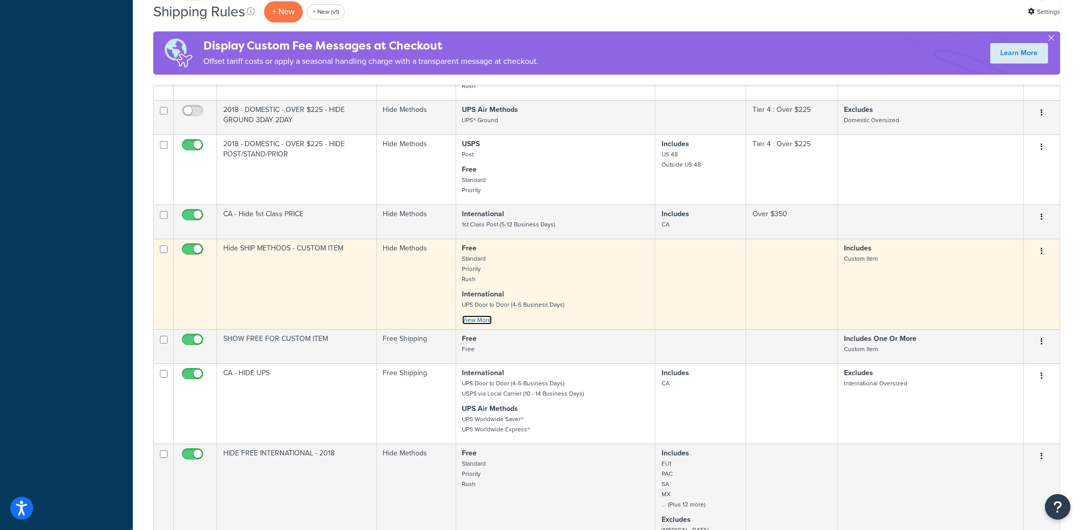
click at [480, 320] on link "View More" at bounding box center [477, 319] width 30 height 9
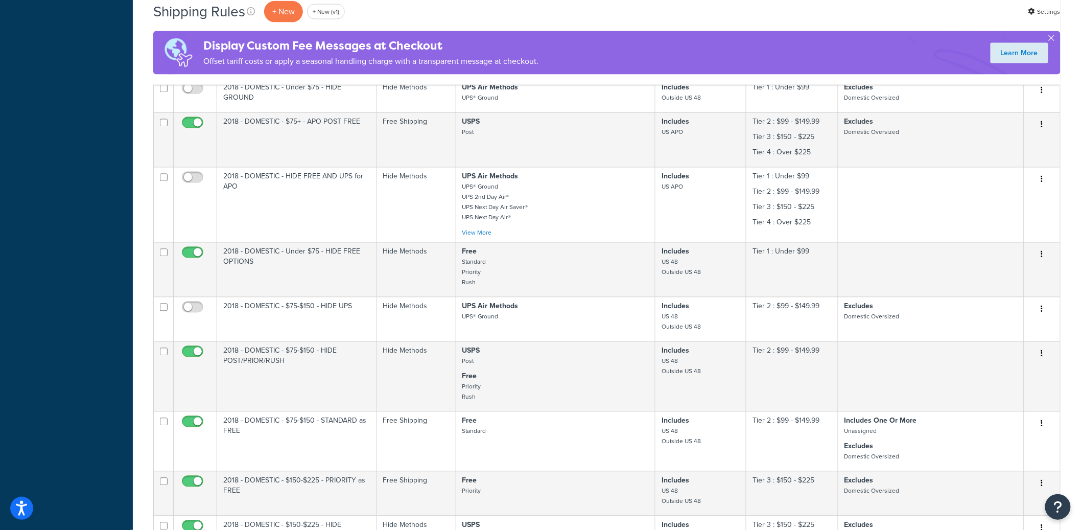
scroll to position [686, 0]
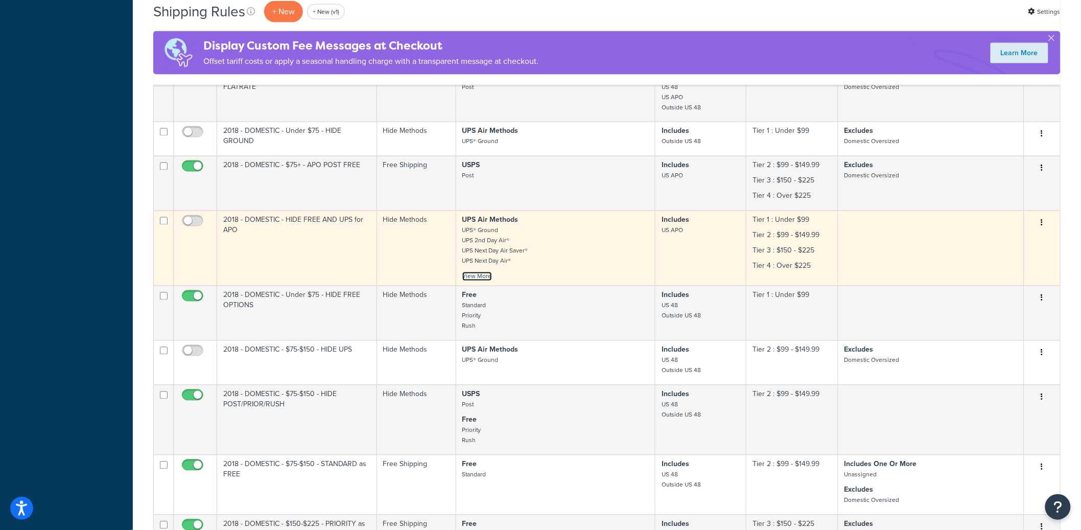
click at [483, 277] on link "View More" at bounding box center [477, 276] width 30 height 9
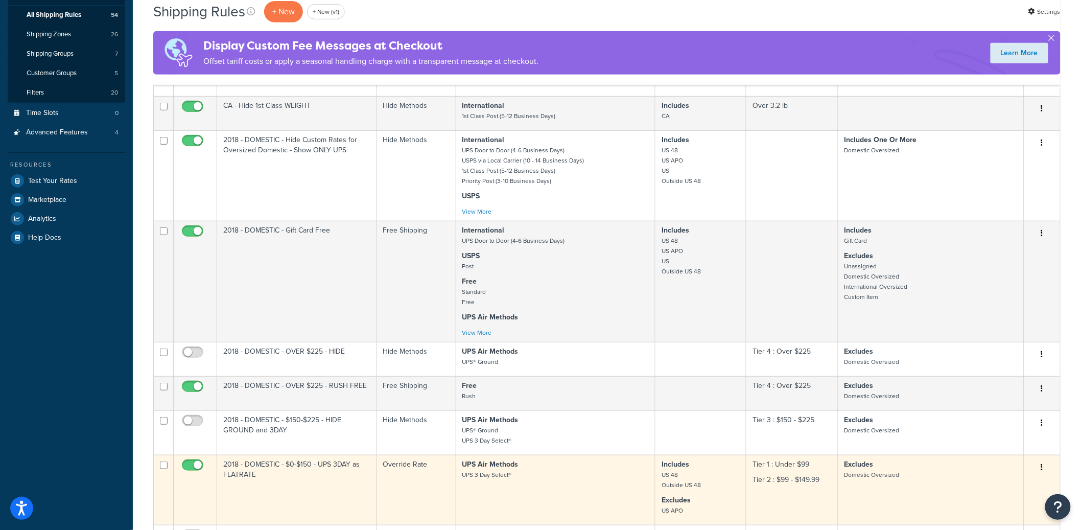
scroll to position [193, 0]
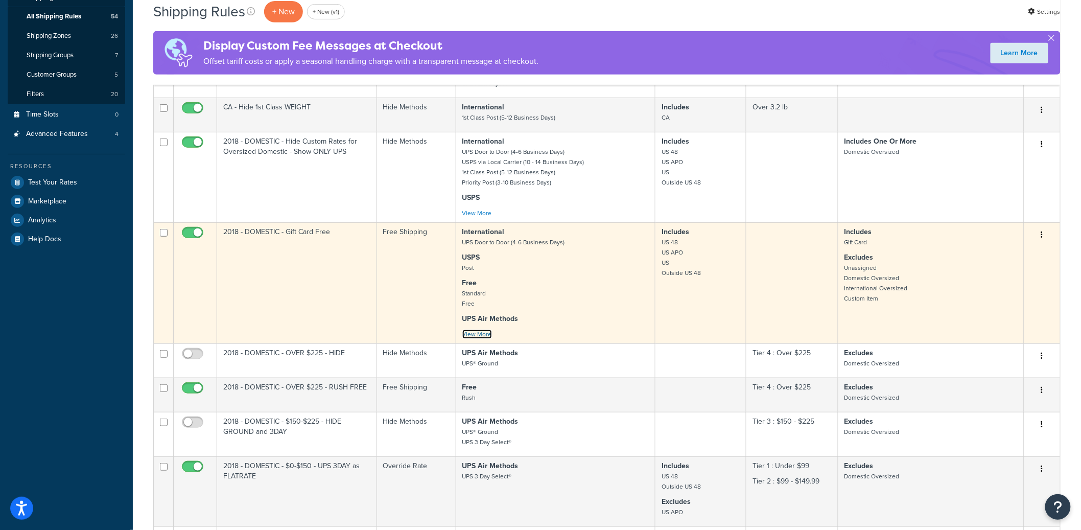
click at [479, 329] on link "View More" at bounding box center [477, 333] width 30 height 9
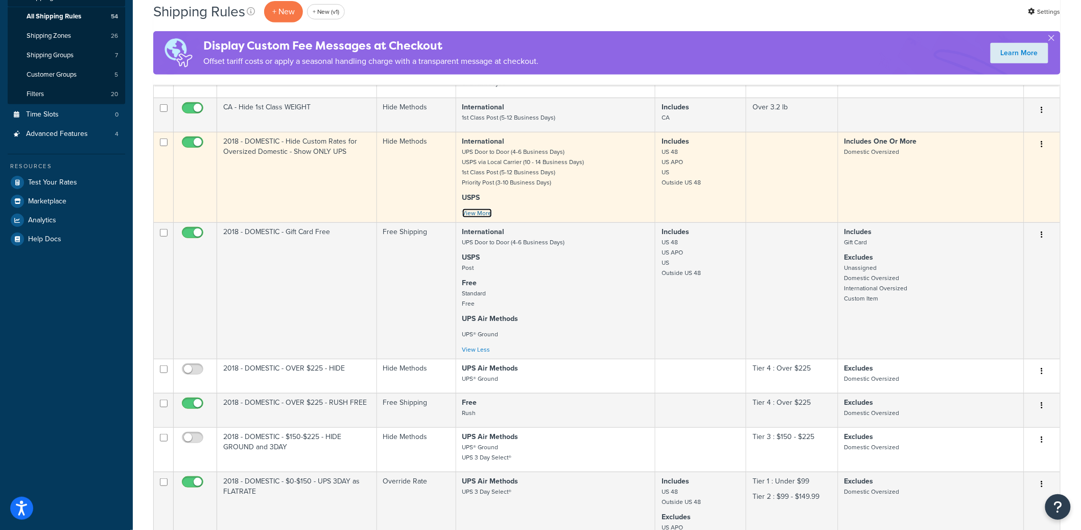
click at [481, 213] on link "View More" at bounding box center [477, 212] width 30 height 9
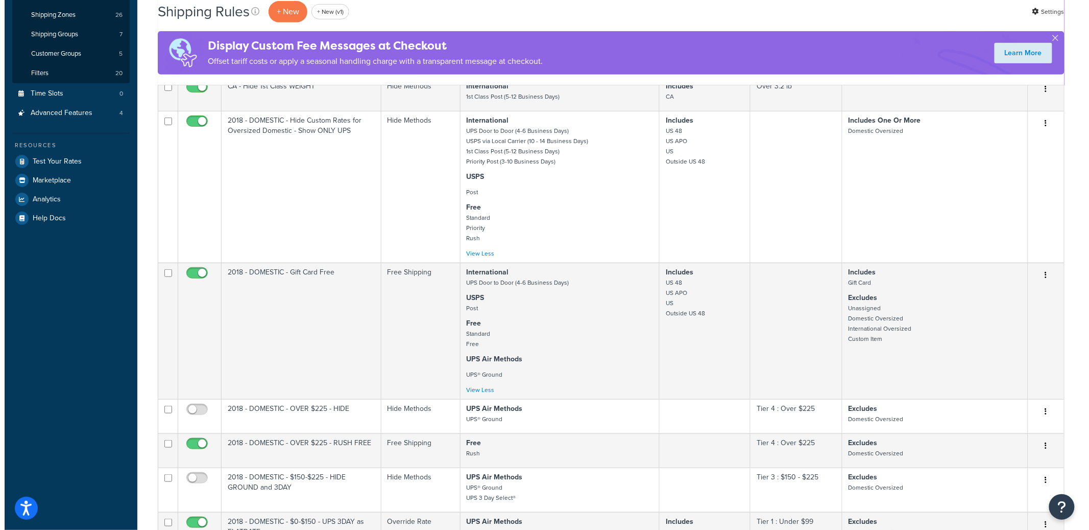
scroll to position [0, 0]
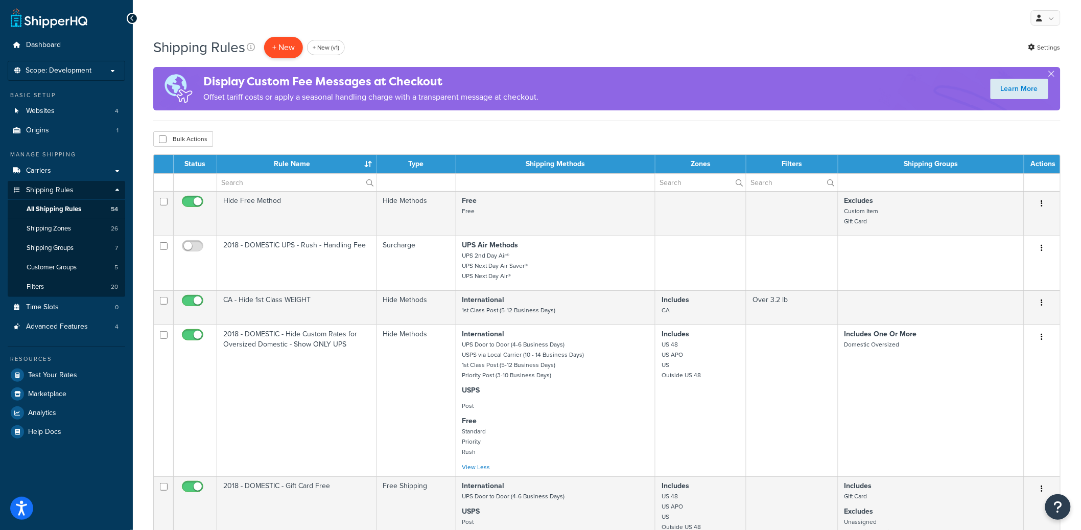
click at [284, 49] on p "+ New" at bounding box center [283, 47] width 39 height 21
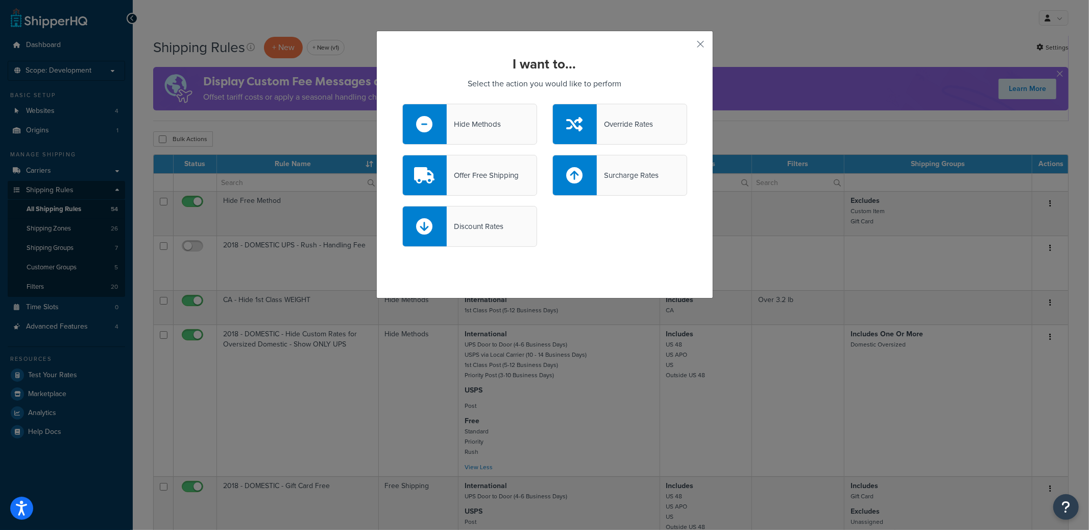
click at [480, 117] on div "Hide Methods" at bounding box center [474, 124] width 54 height 14
click at [0, 0] on input "Hide Methods" at bounding box center [0, 0] width 0 height 0
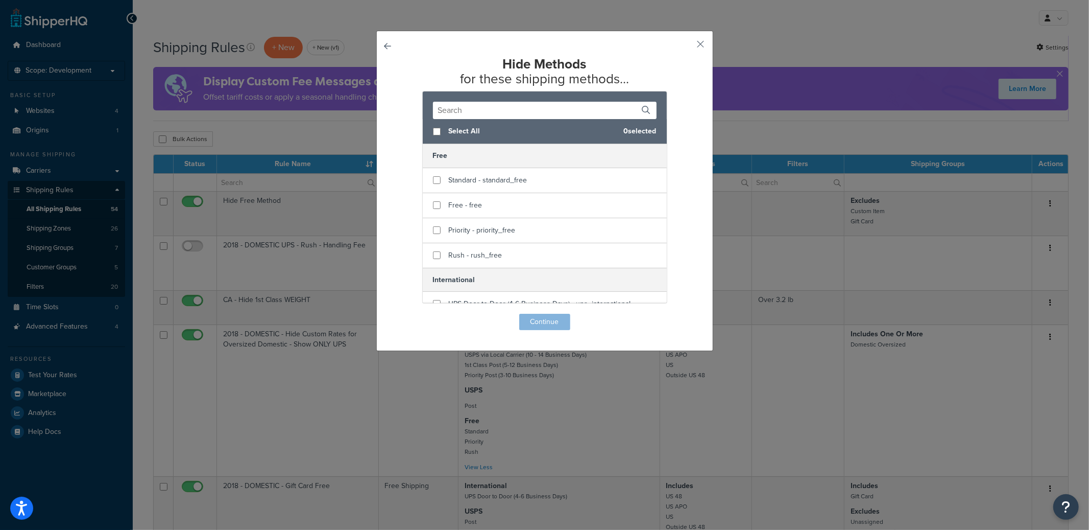
click at [461, 110] on input "text" at bounding box center [545, 110] width 224 height 17
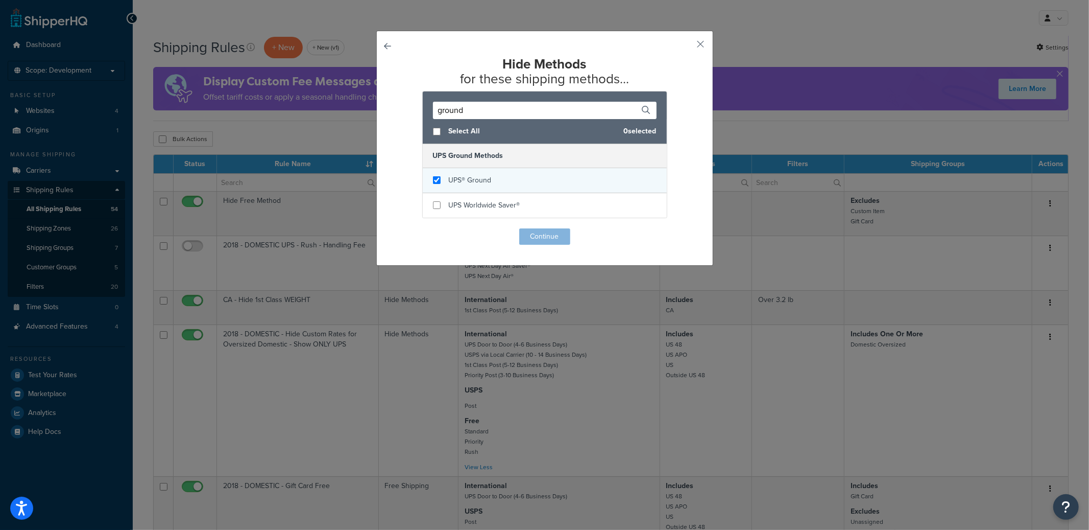
type input "ground"
checkbox input "true"
click at [461, 181] on span "UPS® Ground" at bounding box center [470, 180] width 43 height 11
click at [537, 236] on button "Continue" at bounding box center [544, 236] width 51 height 16
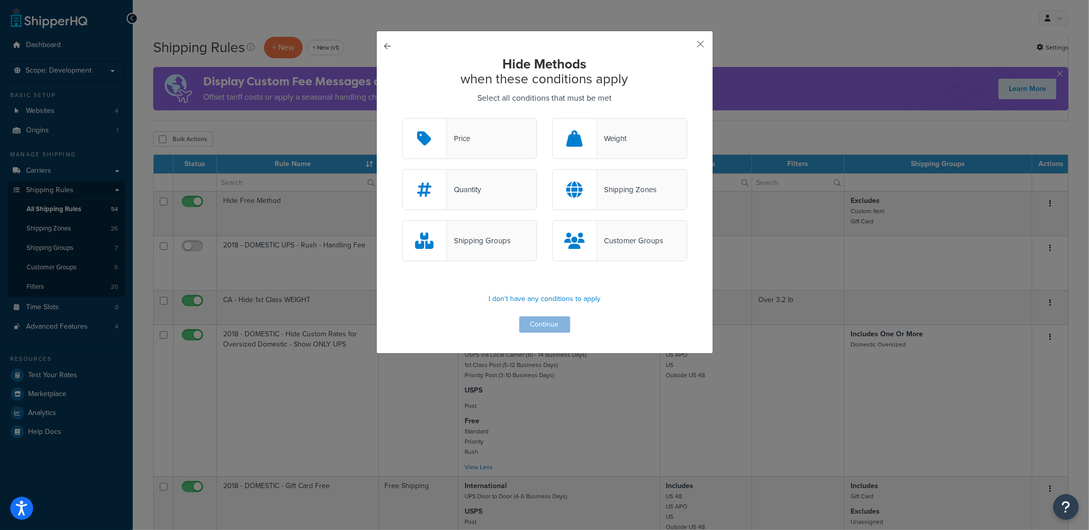
click at [467, 140] on div "Price" at bounding box center [469, 138] width 135 height 41
click at [0, 0] on input "Price" at bounding box center [0, 0] width 0 height 0
click at [631, 191] on div "Shipping Zones" at bounding box center [627, 189] width 60 height 14
click at [0, 0] on input "Shipping Zones" at bounding box center [0, 0] width 0 height 0
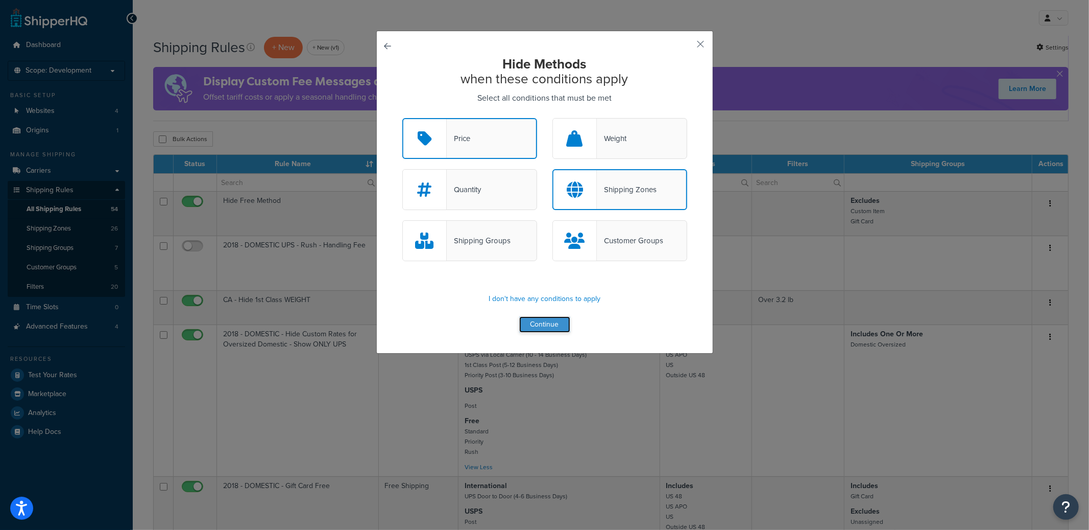
click at [552, 318] on button "Continue" at bounding box center [544, 324] width 51 height 16
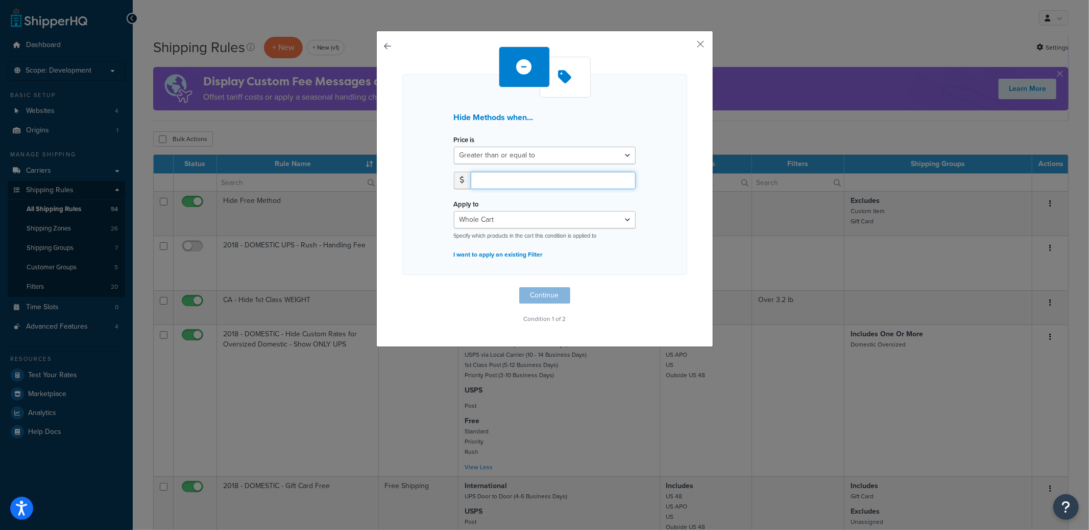
click at [520, 181] on input "number" at bounding box center [553, 180] width 165 height 17
type input "225.00"
click at [540, 292] on button "Continue" at bounding box center [544, 295] width 51 height 16
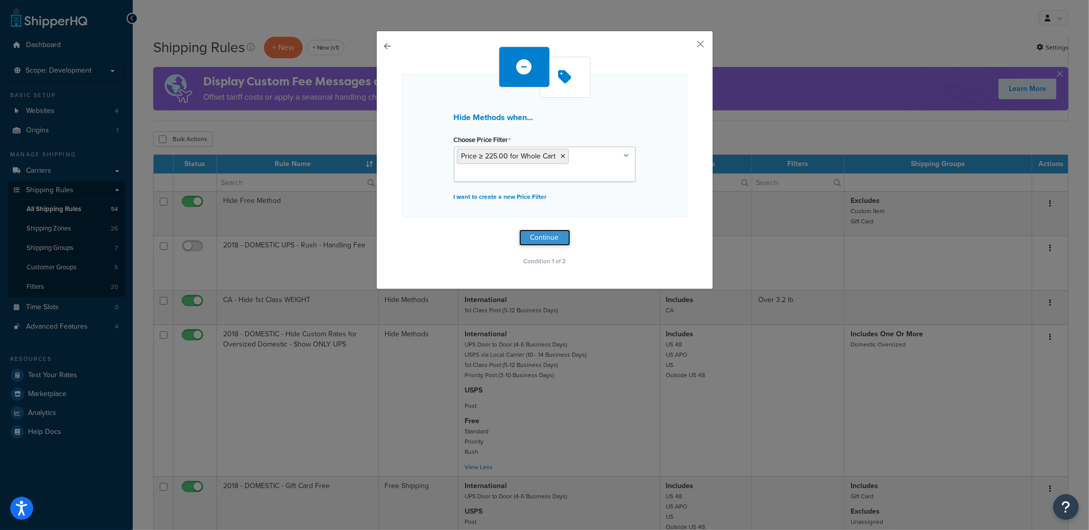
click at [543, 237] on button "Continue" at bounding box center [544, 237] width 51 height 16
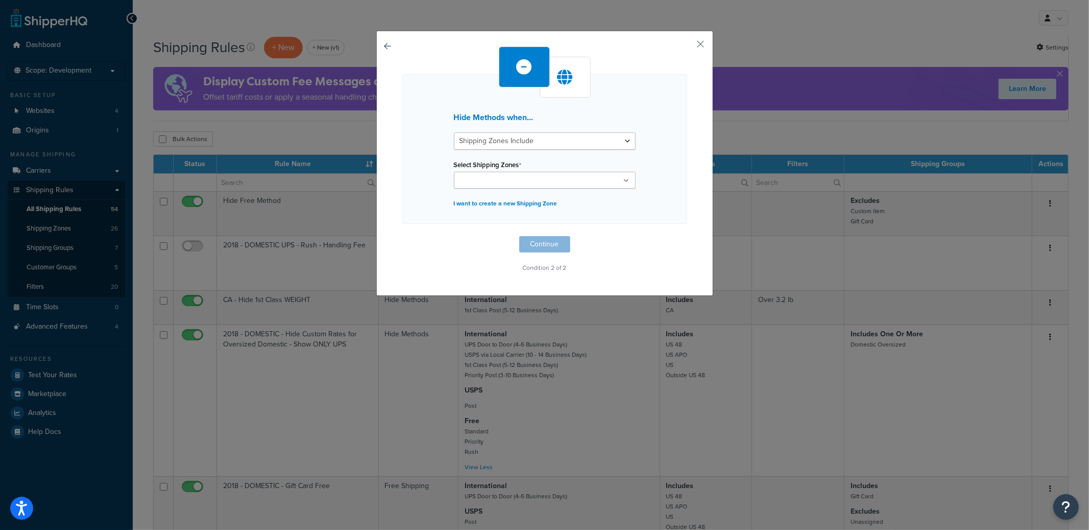
click at [504, 177] on input "Select Shipping Zones" at bounding box center [502, 180] width 90 height 11
type input "3"
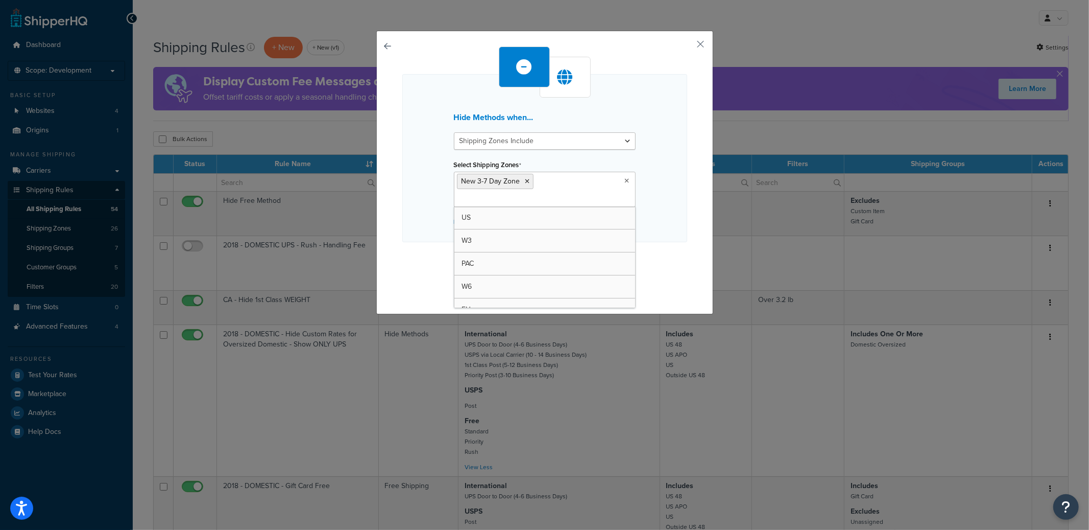
click at [650, 158] on div "Hide Methods when... Shipping Zones Include Shipping Zones Do Not Include Selec…" at bounding box center [544, 158] width 285 height 168
click at [525, 178] on icon at bounding box center [527, 181] width 5 height 6
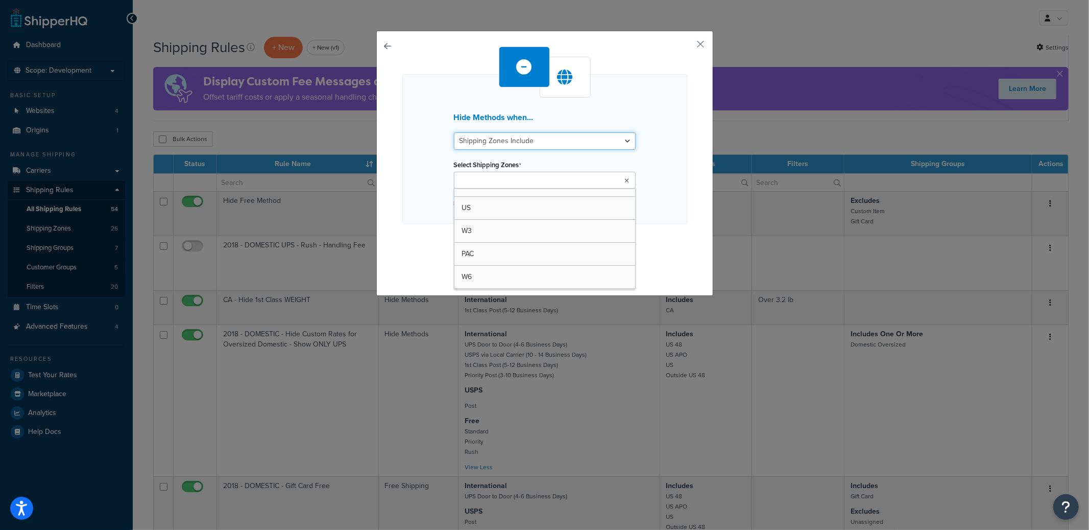
click at [533, 139] on select "Shipping Zones Include Shipping Zones Do Not Include" at bounding box center [545, 140] width 182 height 17
select select "exclude"
click at [454, 132] on select "Shipping Zones Include Shipping Zones Do Not Include" at bounding box center [545, 140] width 182 height 17
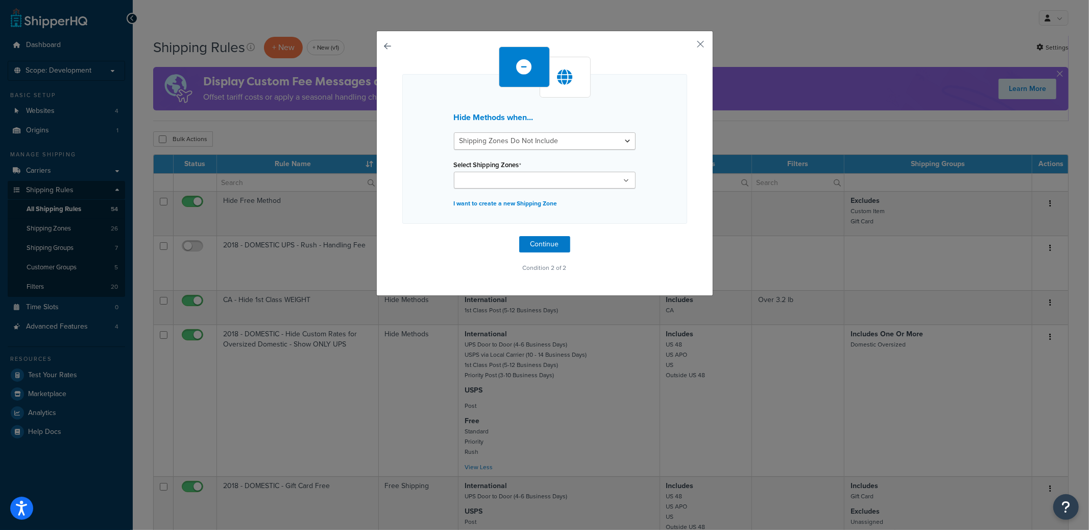
click at [493, 177] on input "Select Shipping Zones" at bounding box center [502, 180] width 90 height 11
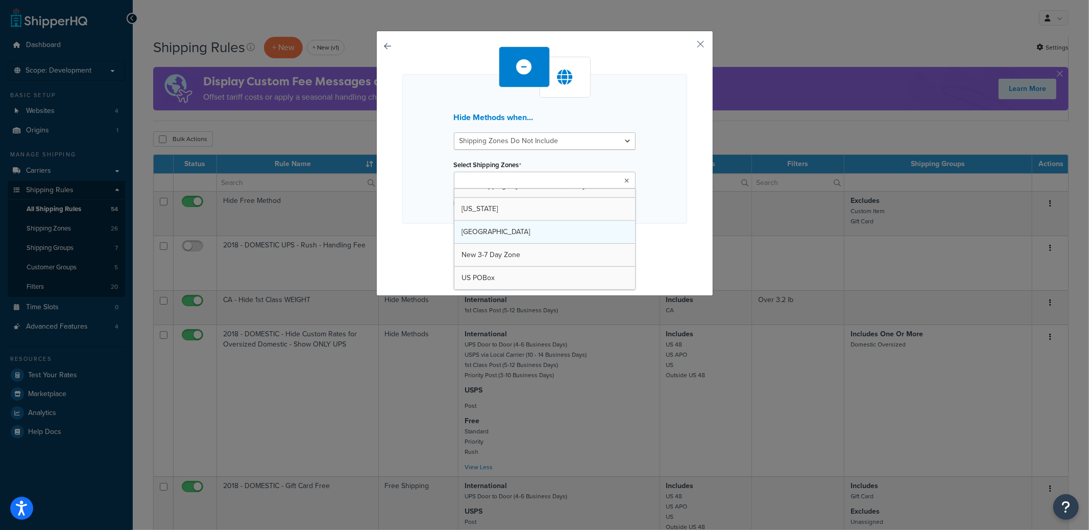
scroll to position [473, 0]
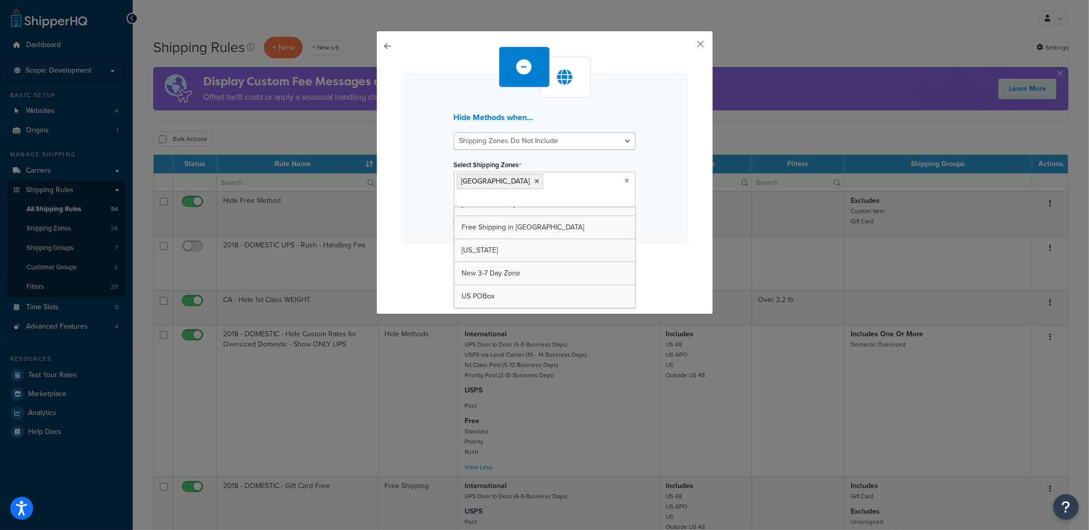
click at [657, 196] on div "Hide Methods when... Shipping Zones Include Shipping Zones Do Not Include Selec…" at bounding box center [544, 158] width 285 height 168
click at [547, 254] on button "Continue" at bounding box center [544, 262] width 51 height 16
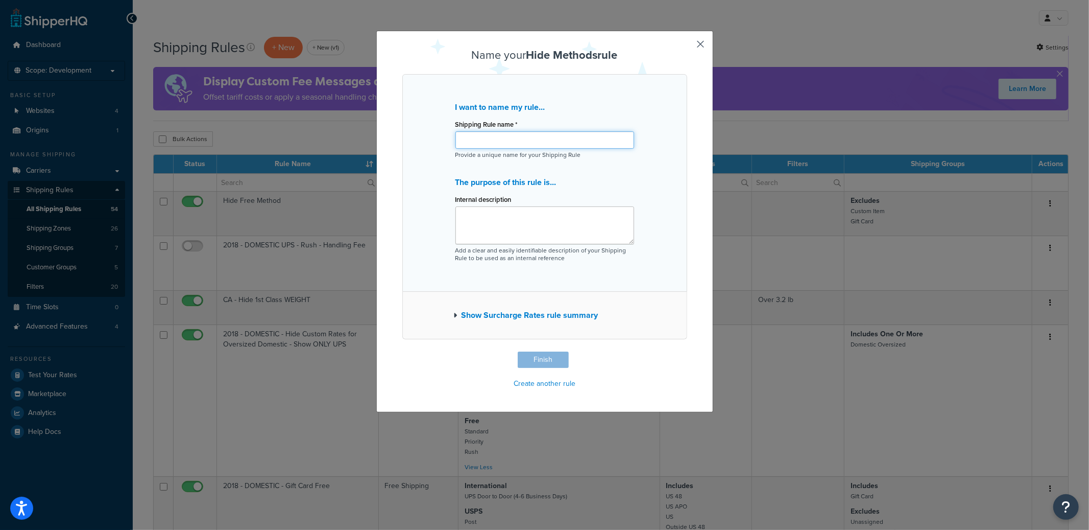
click at [496, 143] on input "Shipping Rule name *" at bounding box center [544, 139] width 179 height 17
type input "Hide UPS Ground outside of West Coast shipping zone"
click at [544, 356] on button "Finish" at bounding box center [543, 359] width 51 height 16
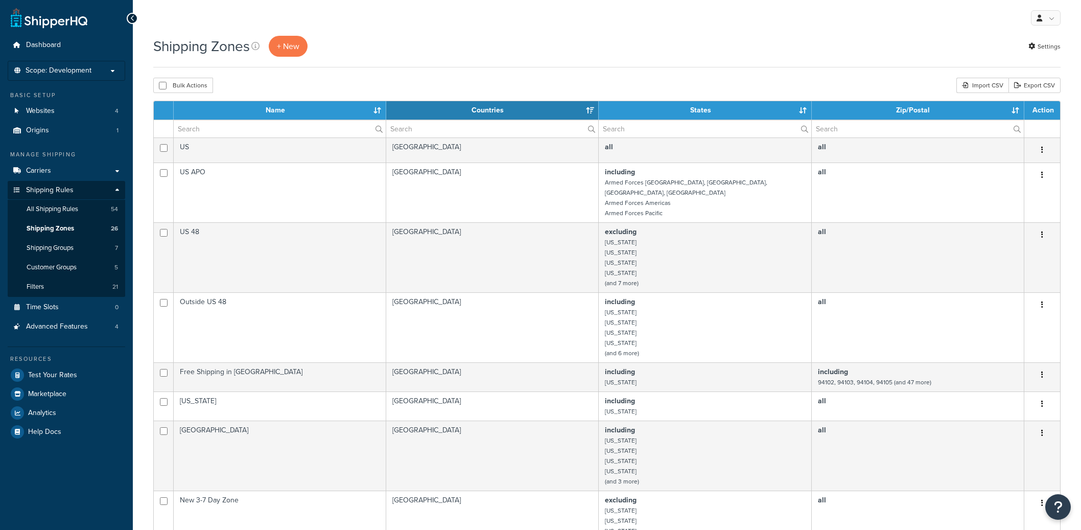
select select "15"
click at [239, 127] on input "text" at bounding box center [280, 128] width 212 height 17
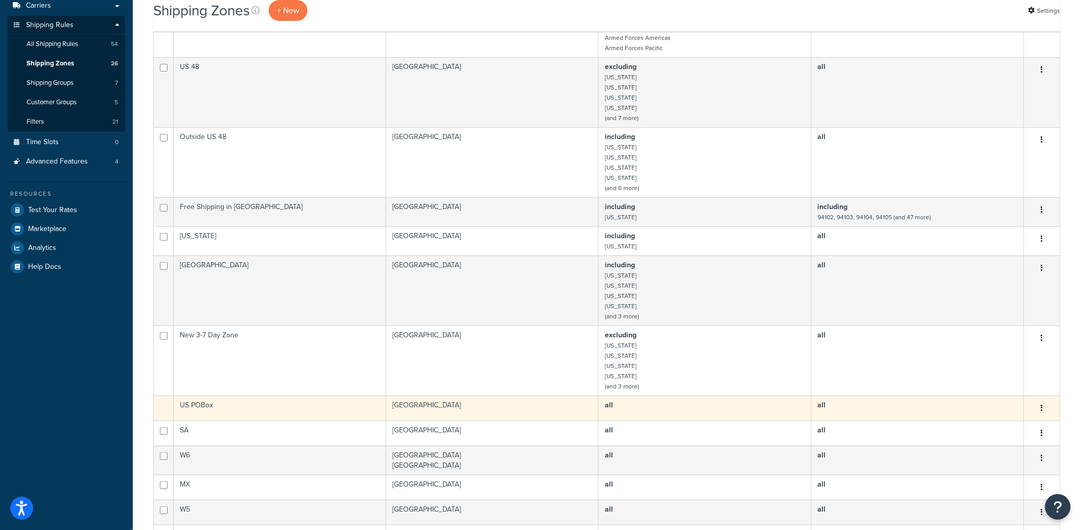
scroll to position [171, 0]
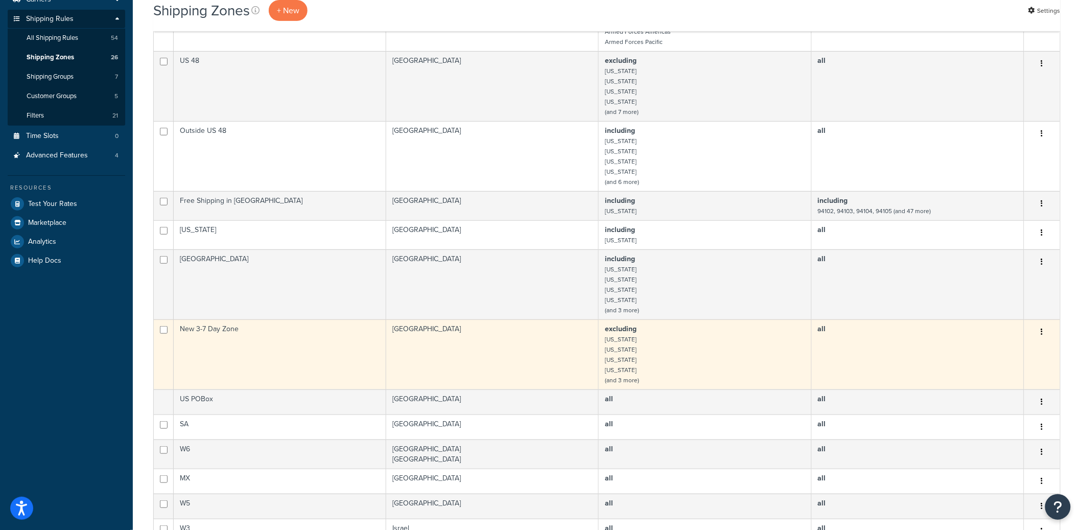
click at [325, 340] on td "New 3-7 Day Zone" at bounding box center [280, 354] width 212 height 70
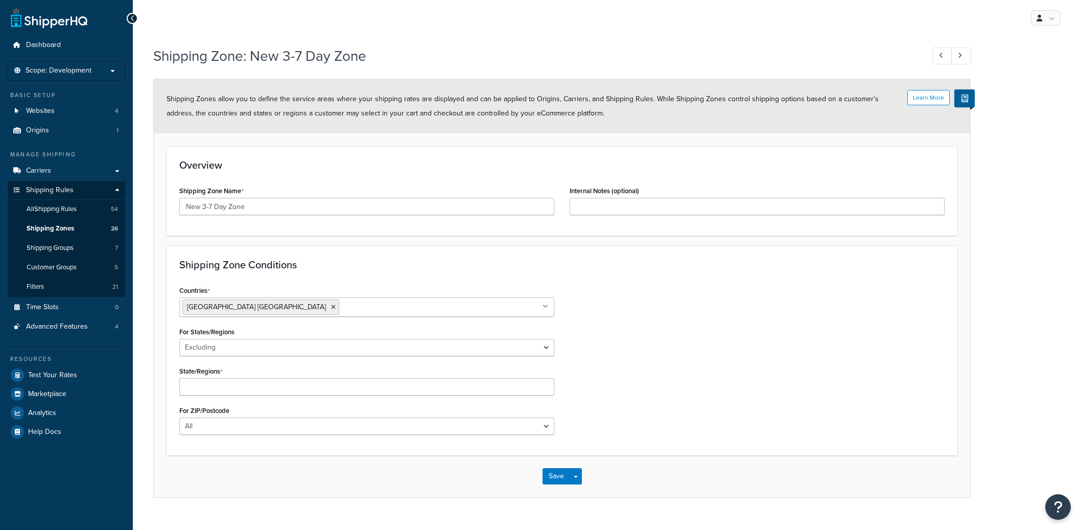
select select "excluding"
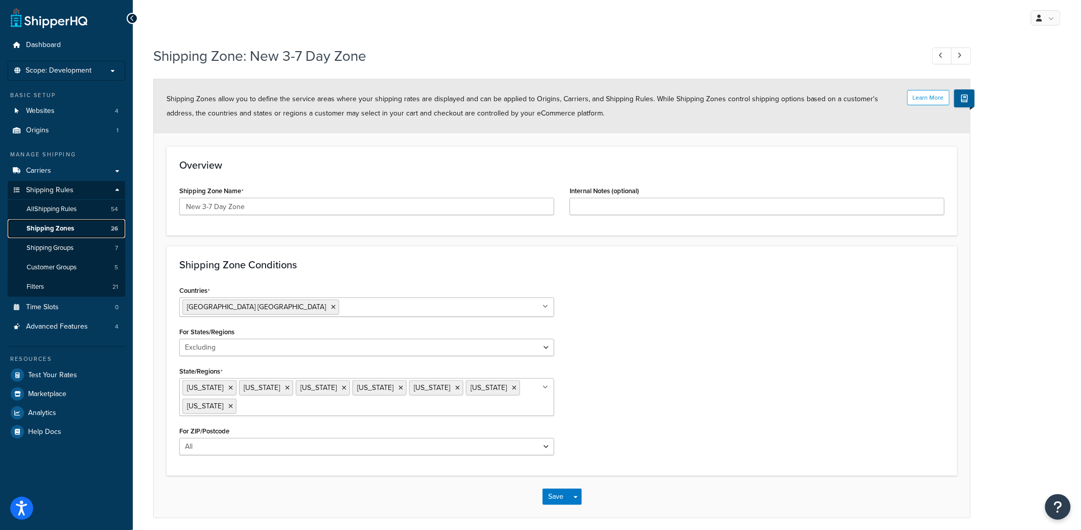
click at [98, 227] on link "Shipping Zones 26" at bounding box center [66, 228] width 117 height 19
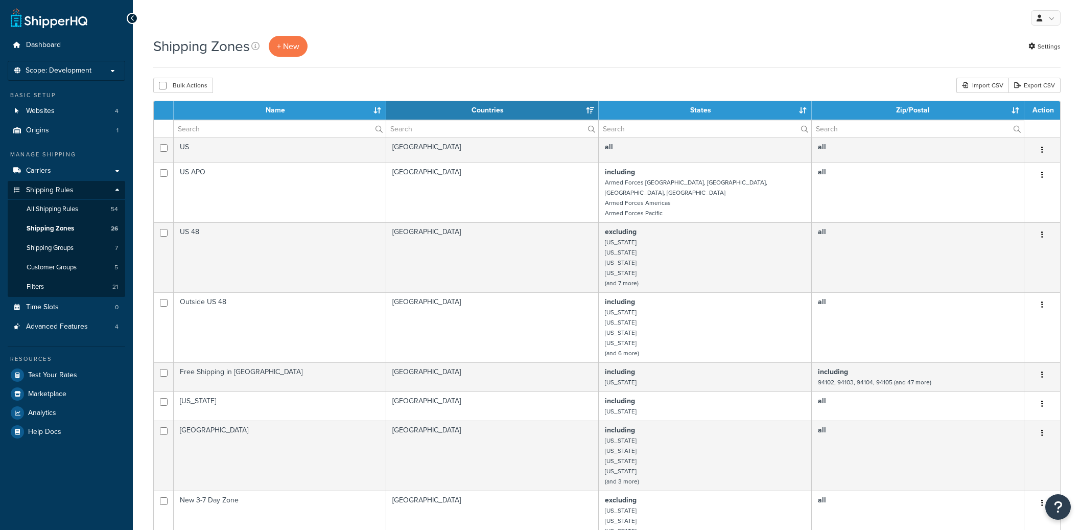
select select "15"
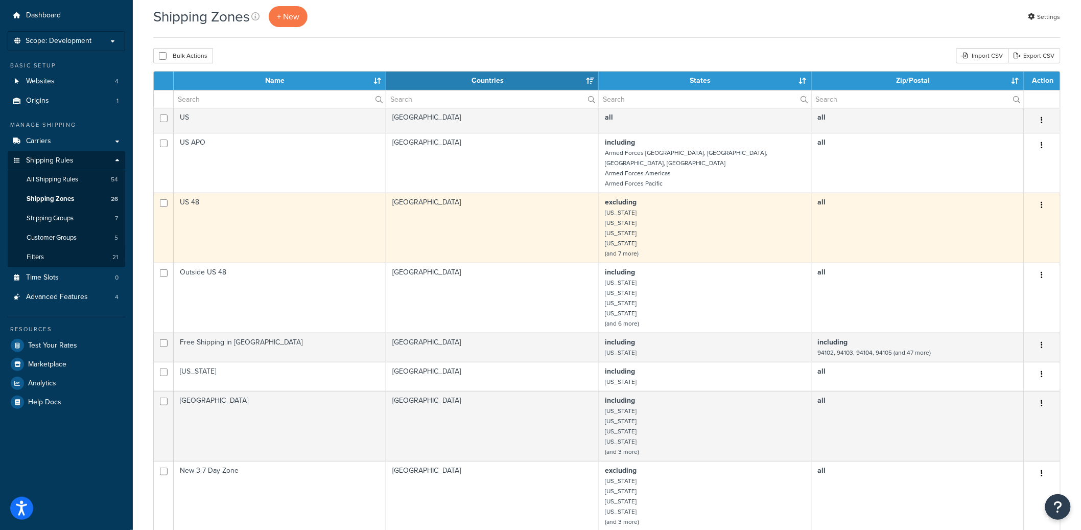
scroll to position [82, 0]
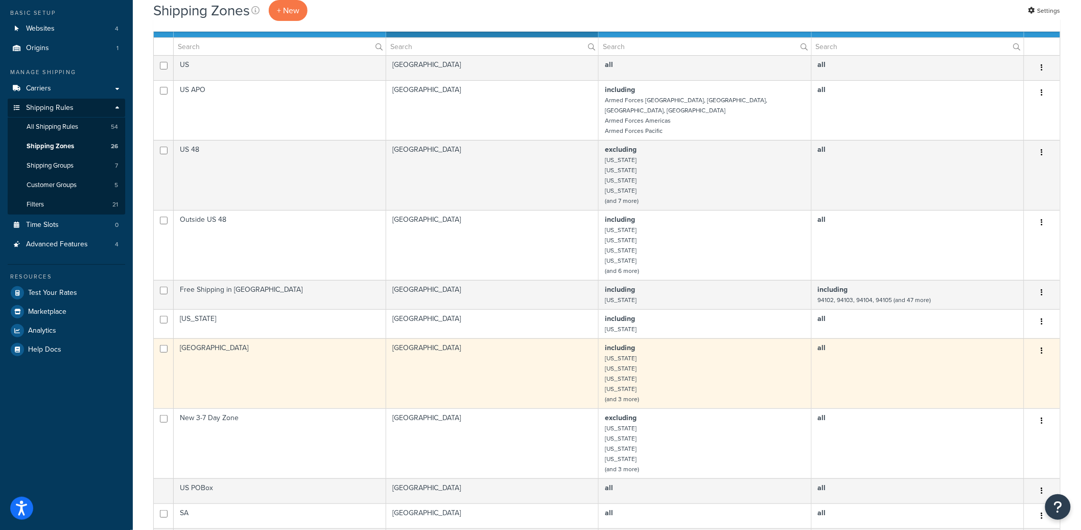
click at [304, 367] on td "[GEOGRAPHIC_DATA]" at bounding box center [280, 373] width 212 height 70
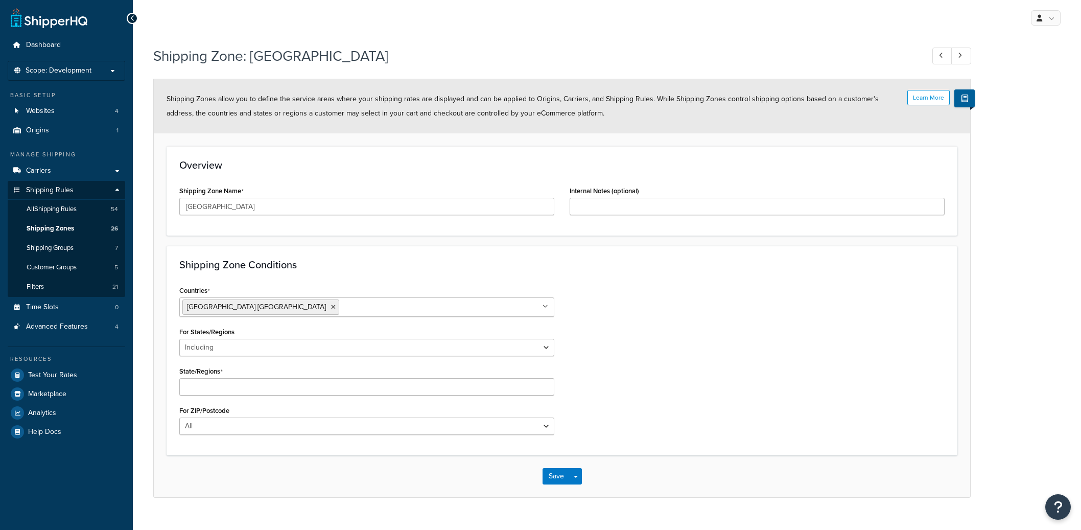
select select "including"
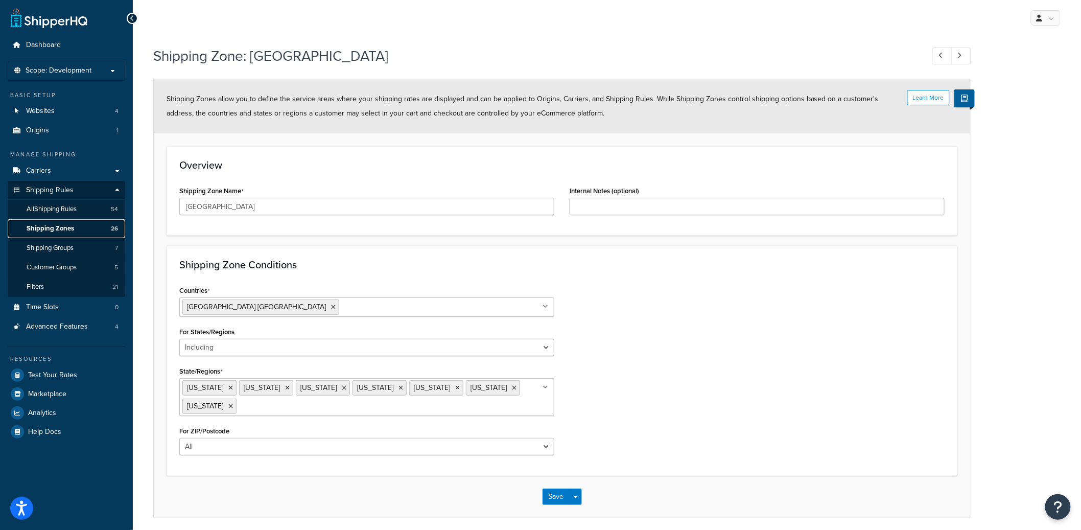
click at [84, 230] on link "Shipping Zones 26" at bounding box center [66, 228] width 117 height 19
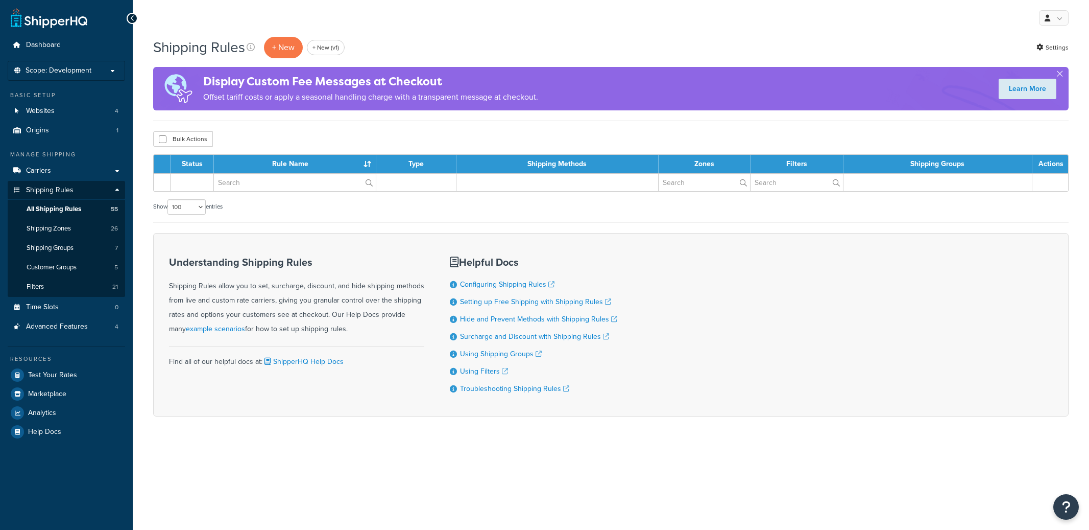
select select "100"
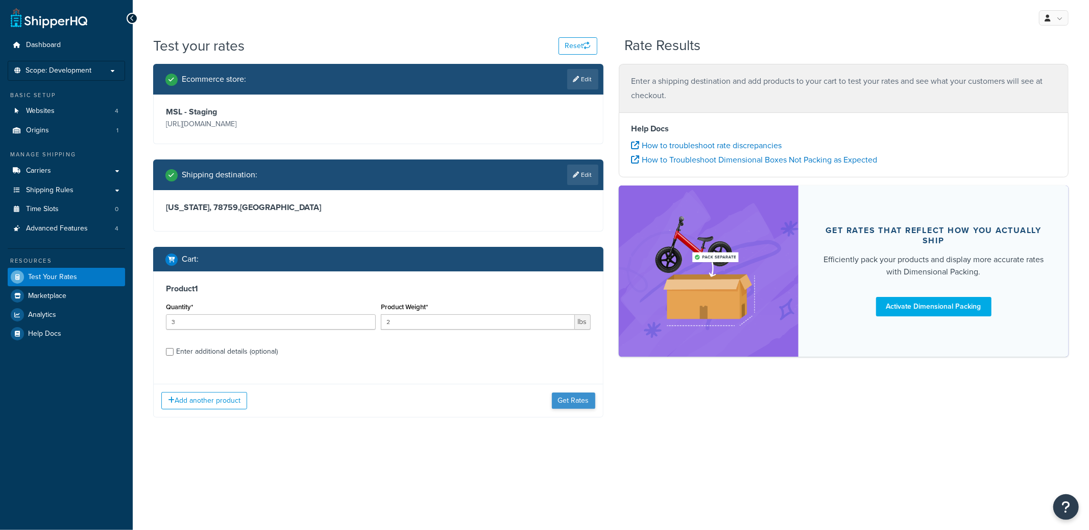
click at [569, 403] on button "Get Rates" at bounding box center [573, 400] width 43 height 16
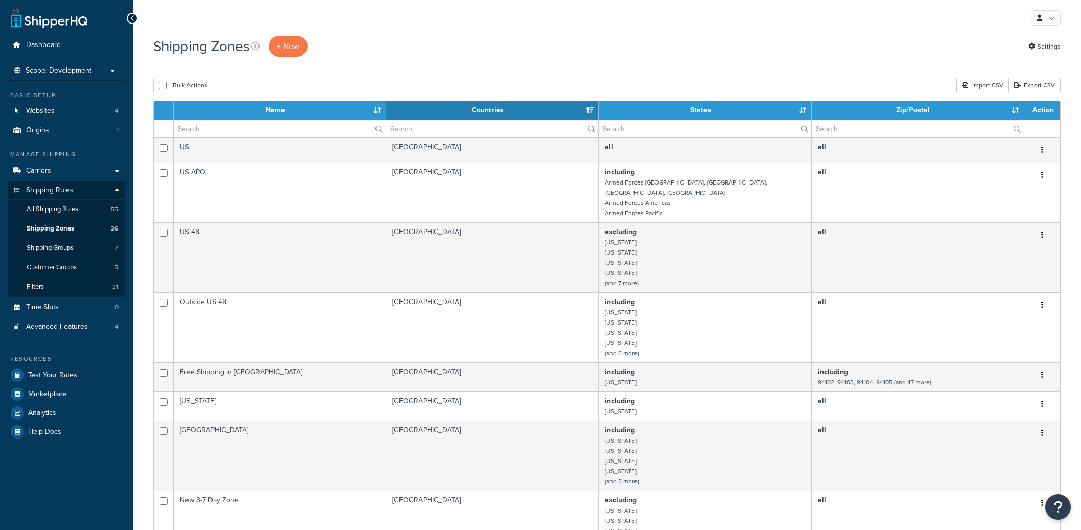
select select "15"
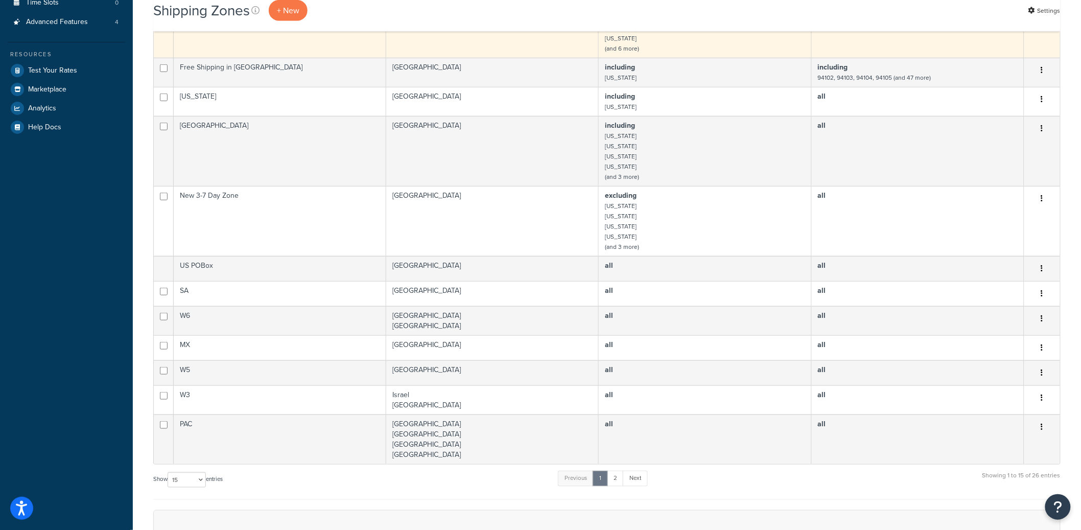
scroll to position [317, 0]
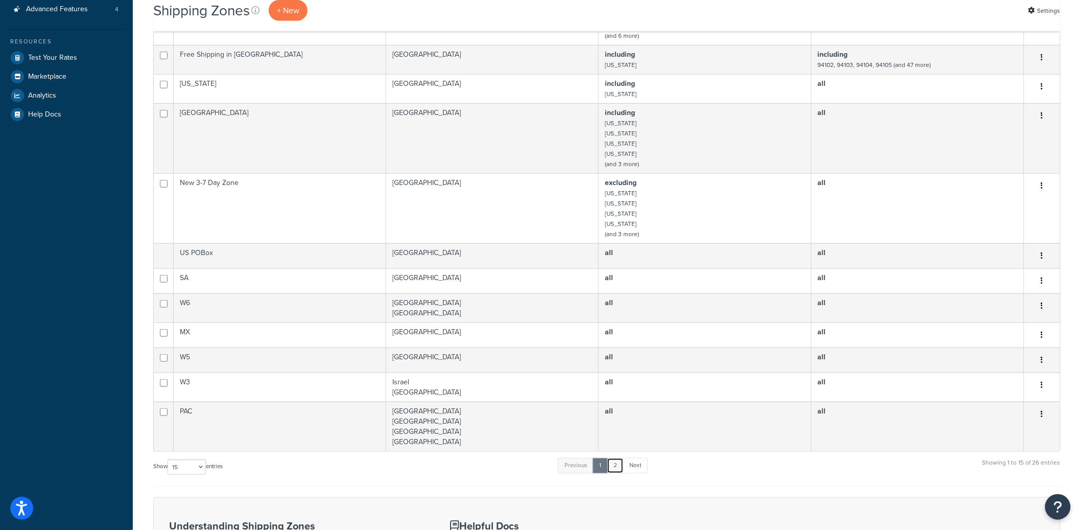
click at [610, 458] on link "2" at bounding box center [615, 465] width 17 height 15
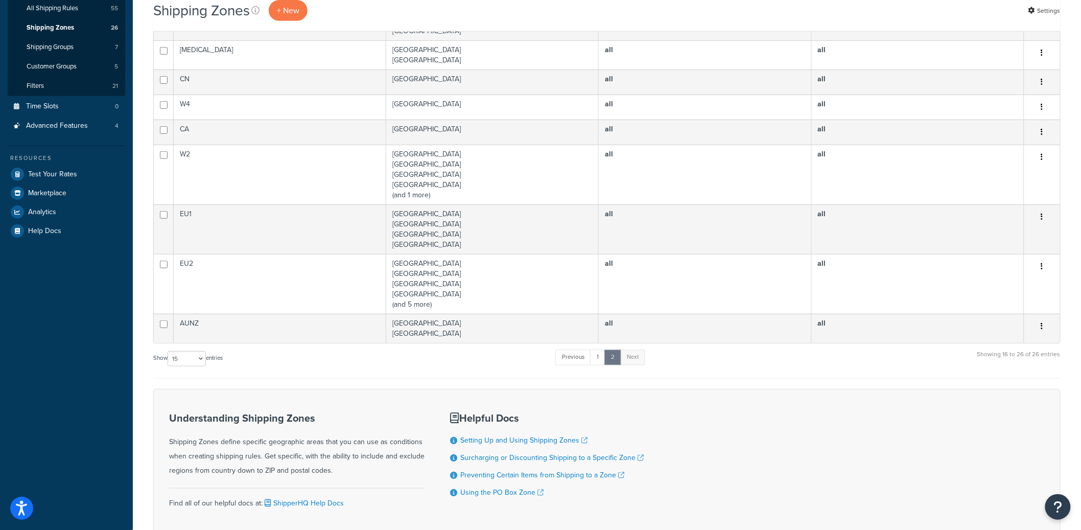
scroll to position [274, 0]
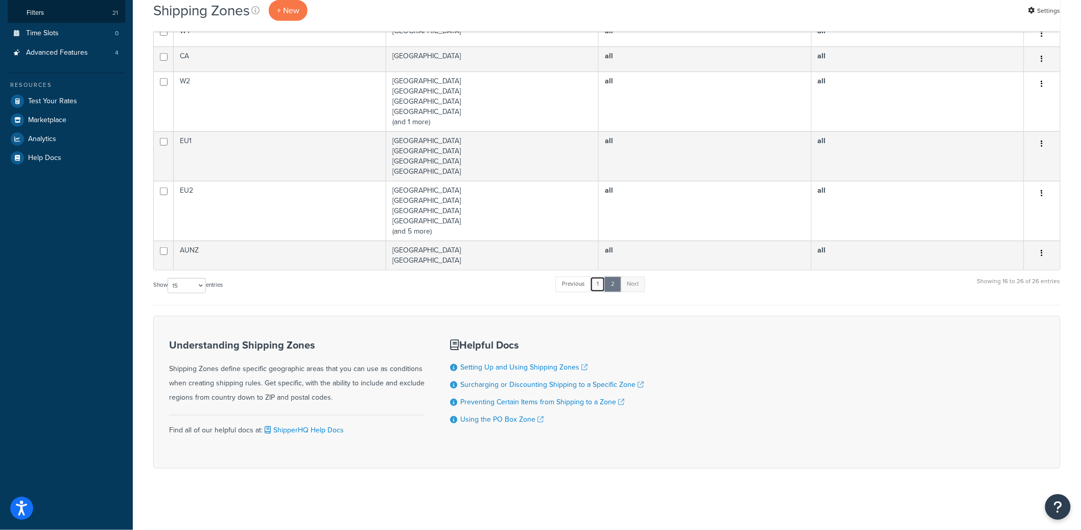
click at [604, 287] on link "1" at bounding box center [597, 283] width 15 height 15
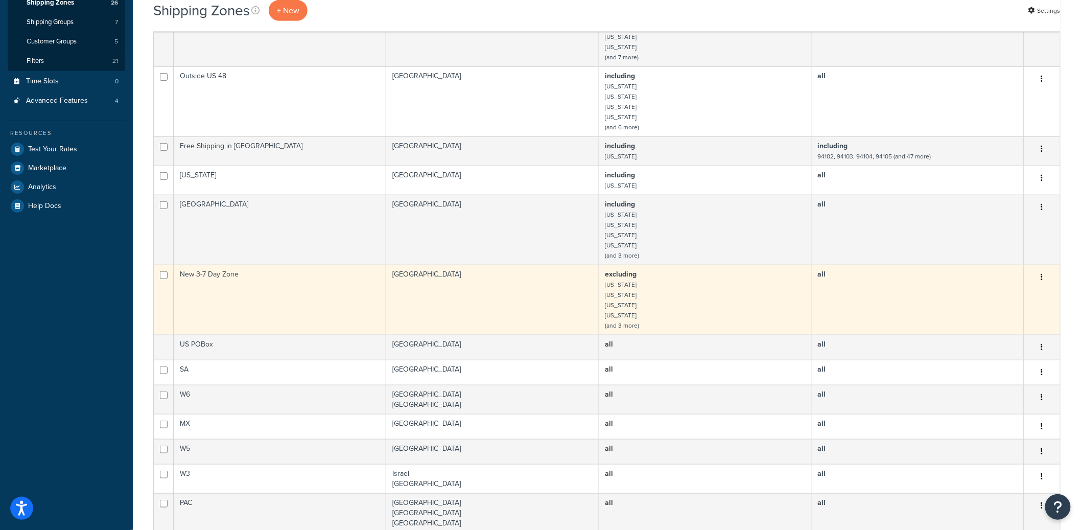
scroll to position [169, 0]
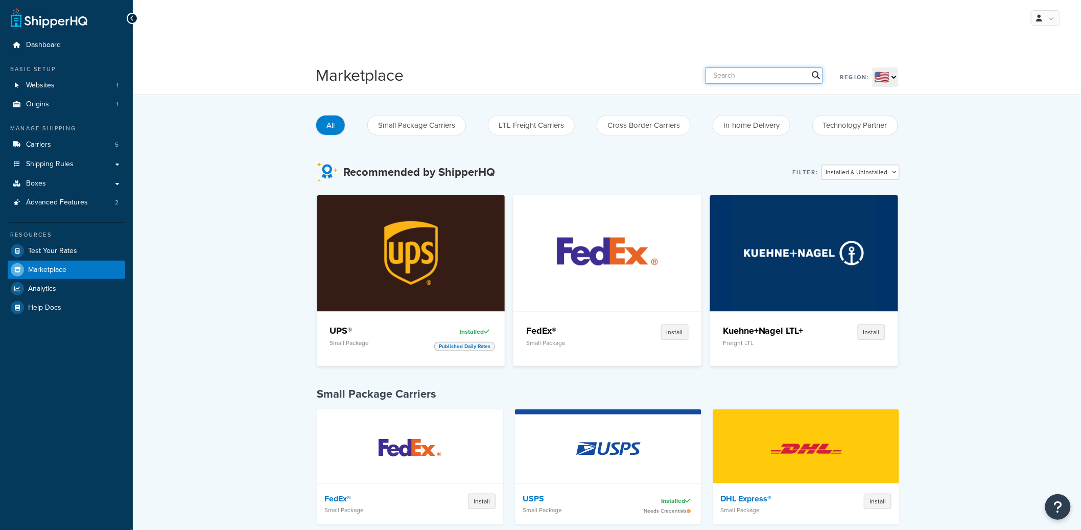
click at [787, 78] on input "text" at bounding box center [763, 75] width 117 height 16
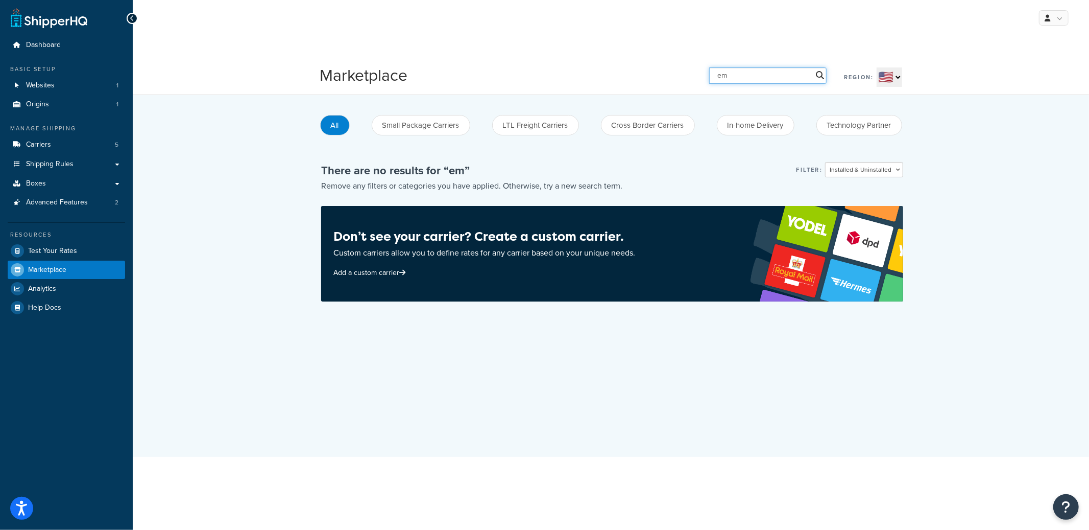
type input "e"
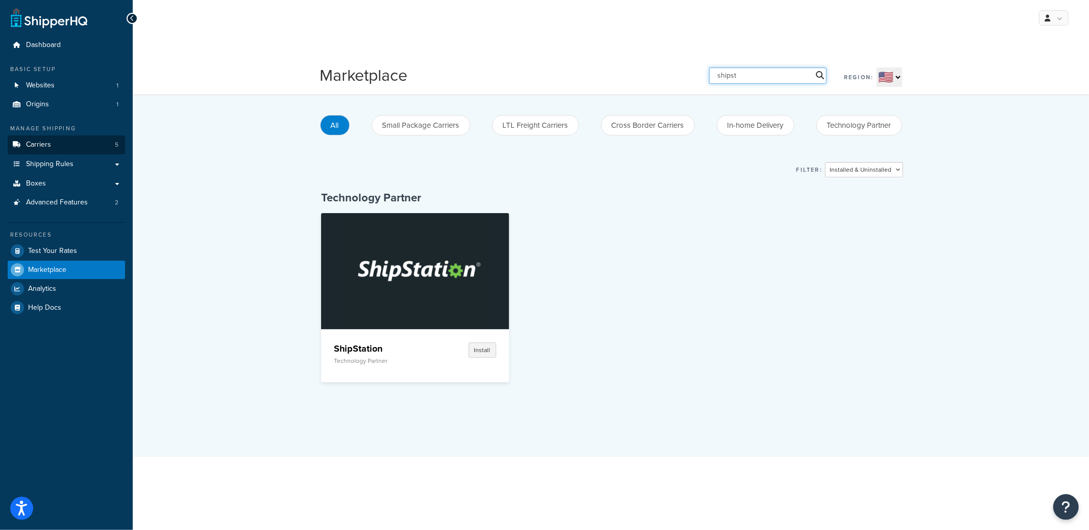
type input "shipst"
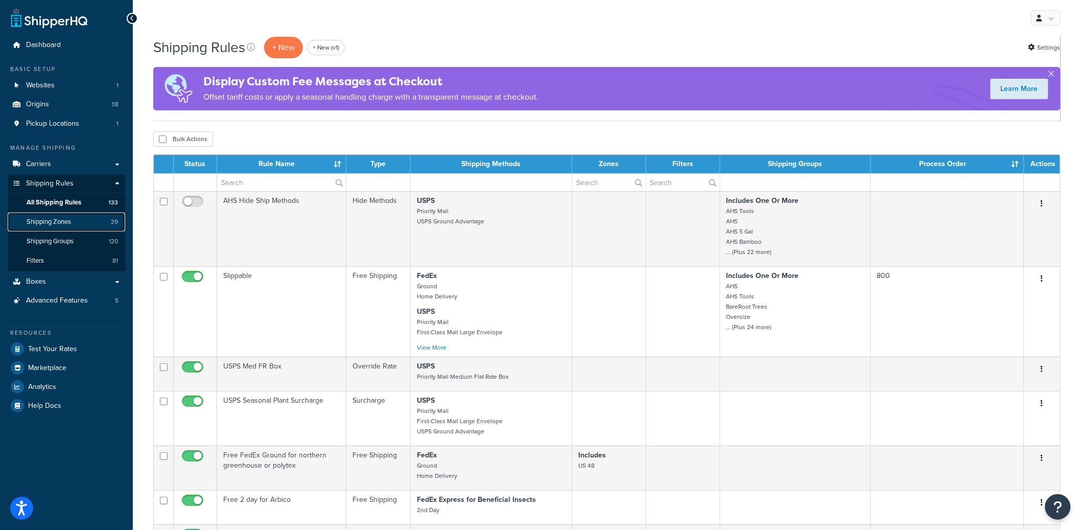
click at [82, 220] on link "Shipping Zones 29" at bounding box center [66, 221] width 117 height 19
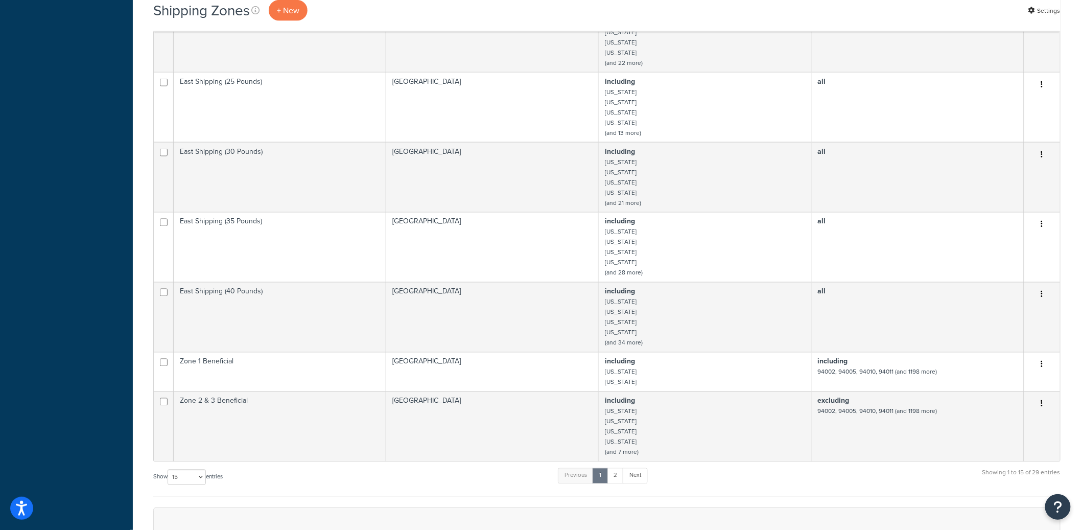
scroll to position [632, 0]
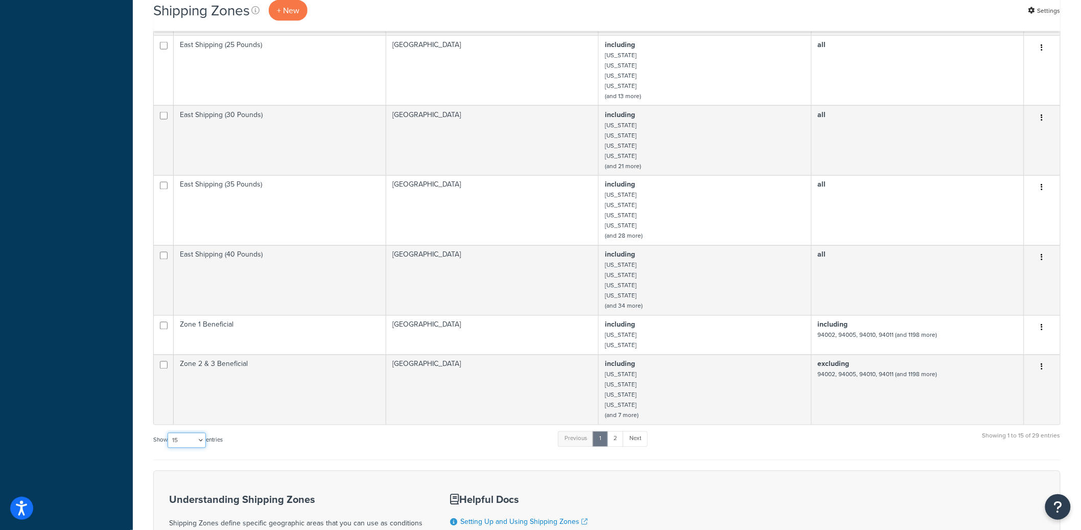
click at [184, 433] on select "10 15 25 50 100" at bounding box center [186, 440] width 38 height 15
select select "50"
click at [169, 448] on select "10 15 25 50 100" at bounding box center [186, 440] width 38 height 15
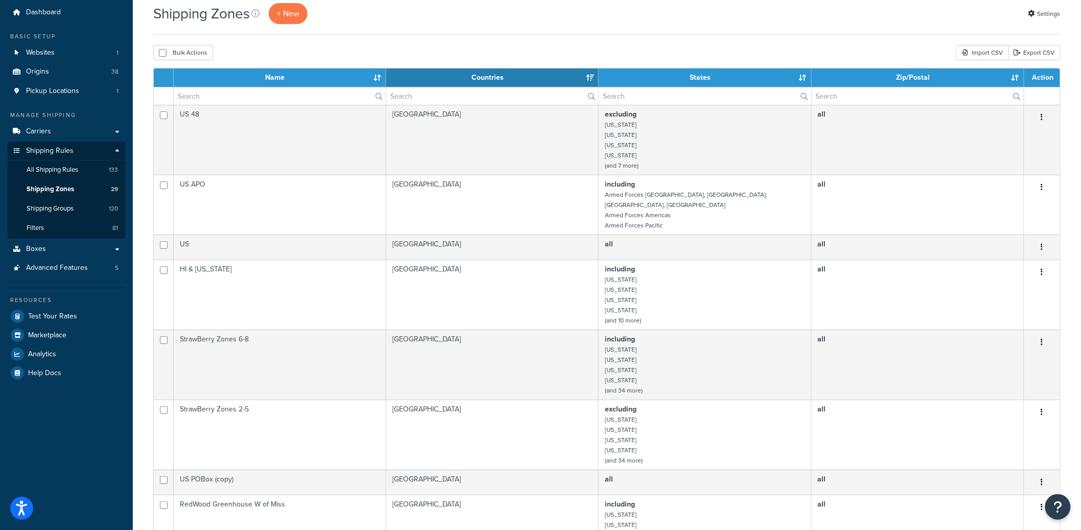
scroll to position [0, 0]
